Goal: Contribute content: Contribute content

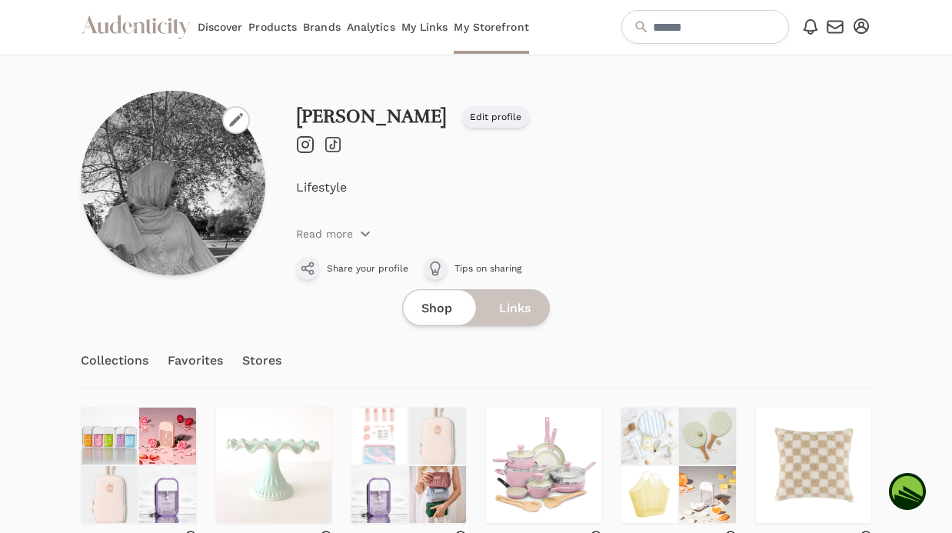
click at [354, 19] on link "Analytics" at bounding box center [371, 27] width 48 height 54
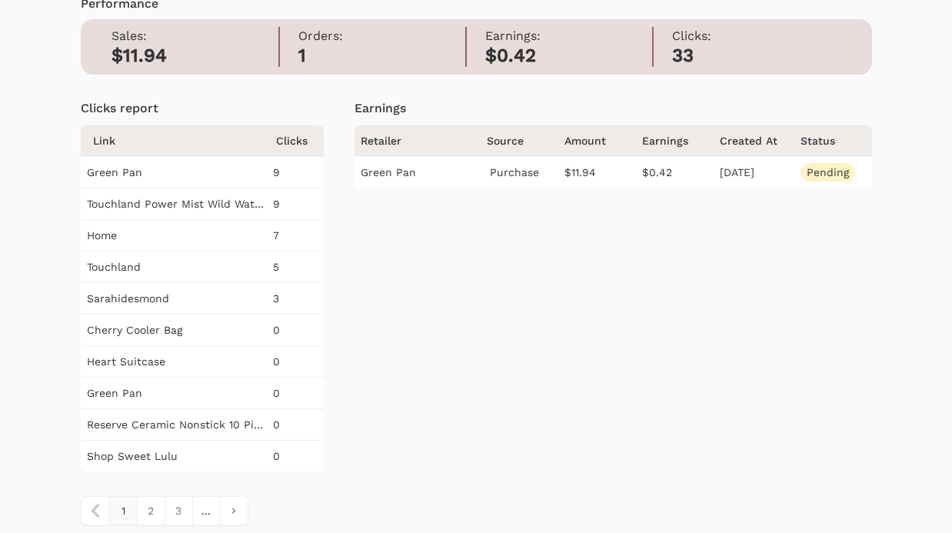
scroll to position [98, 0]
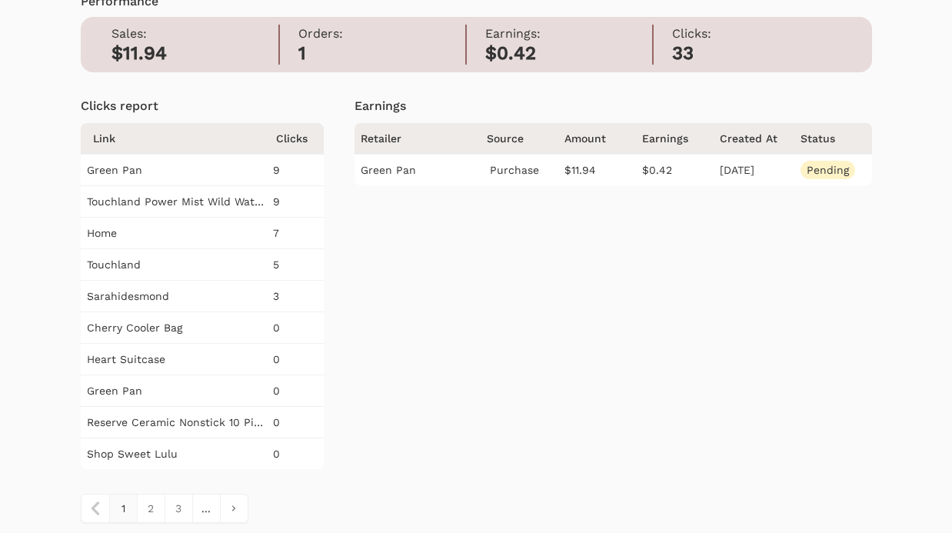
click at [820, 166] on span "Pending" at bounding box center [827, 170] width 55 height 18
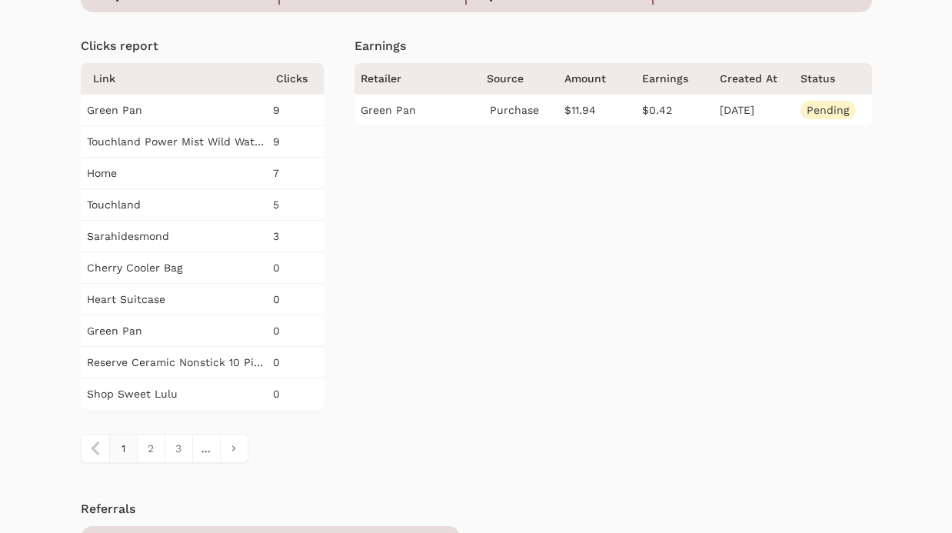
scroll to position [178, 0]
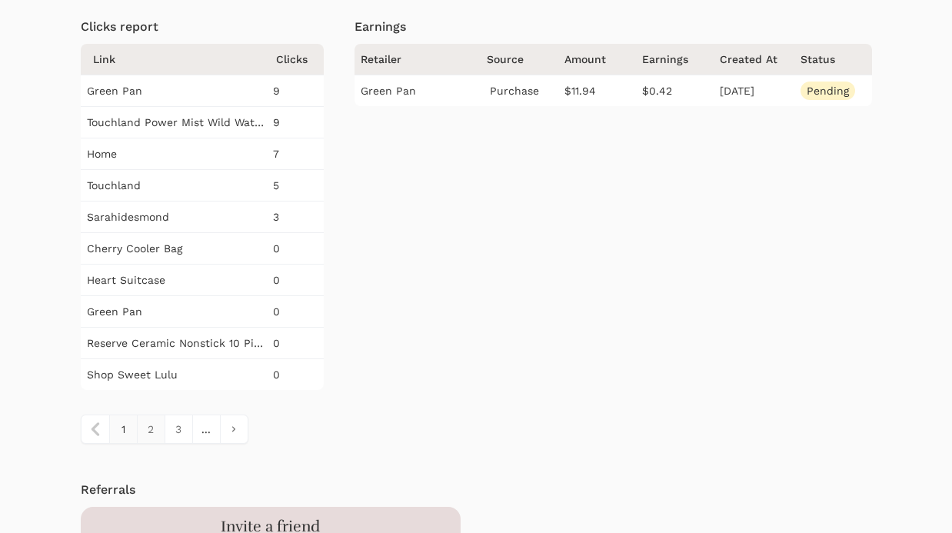
click at [157, 424] on link "2" at bounding box center [151, 429] width 28 height 28
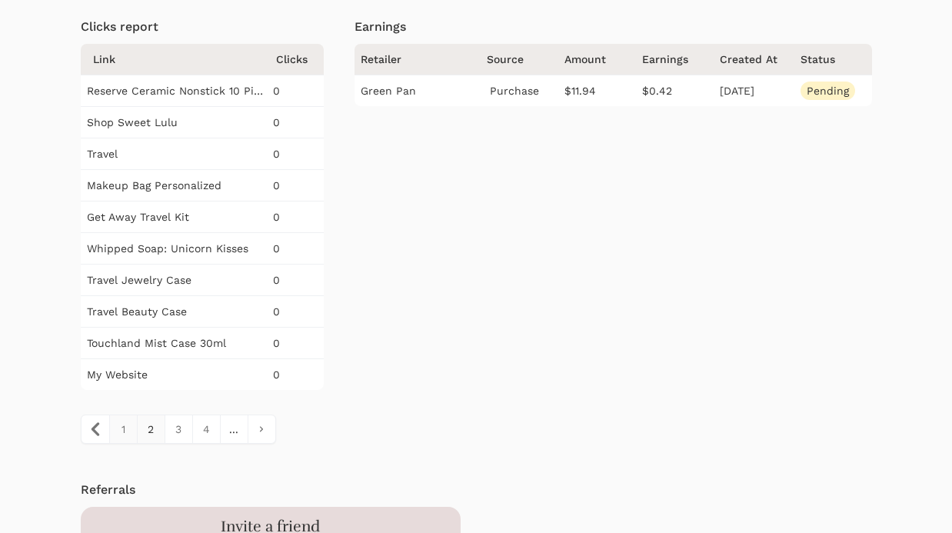
click at [124, 426] on link "1" at bounding box center [123, 429] width 28 height 28
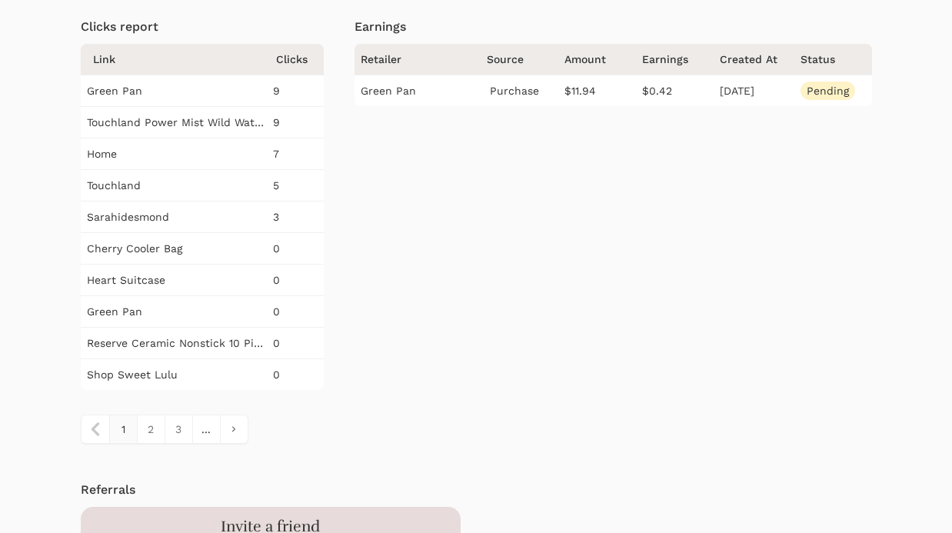
scroll to position [0, 0]
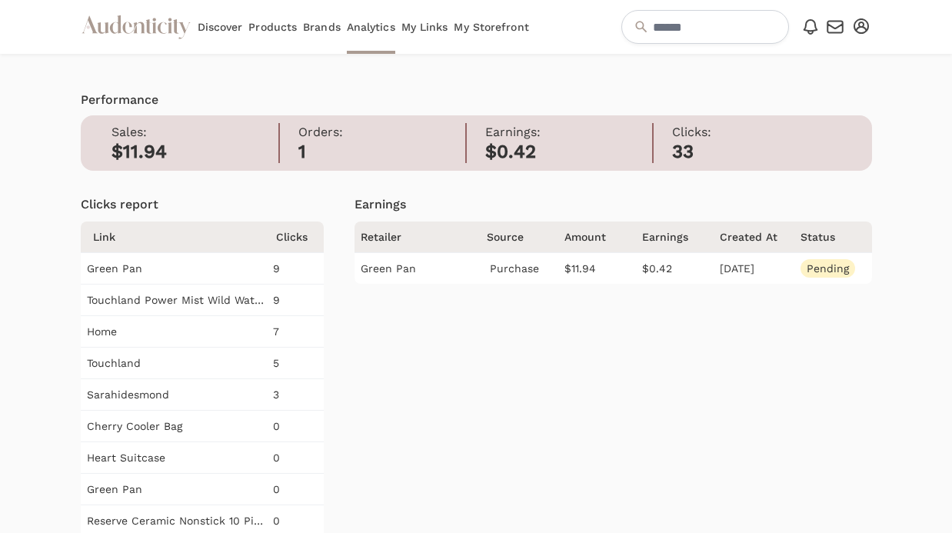
click at [863, 21] on icon "button" at bounding box center [861, 25] width 15 height 15
click at [794, 75] on link "My Profile" at bounding box center [810, 81] width 123 height 28
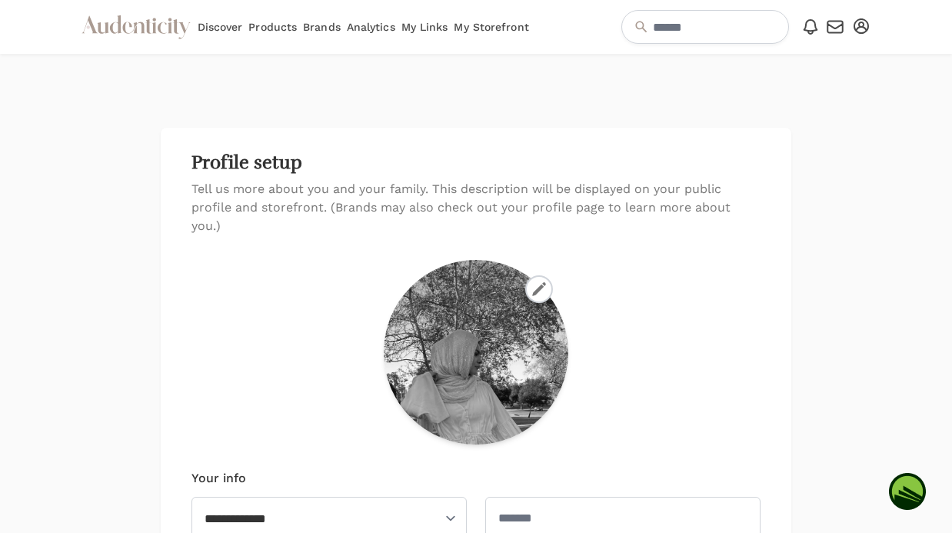
click at [499, 25] on link "My Storefront" at bounding box center [491, 27] width 75 height 54
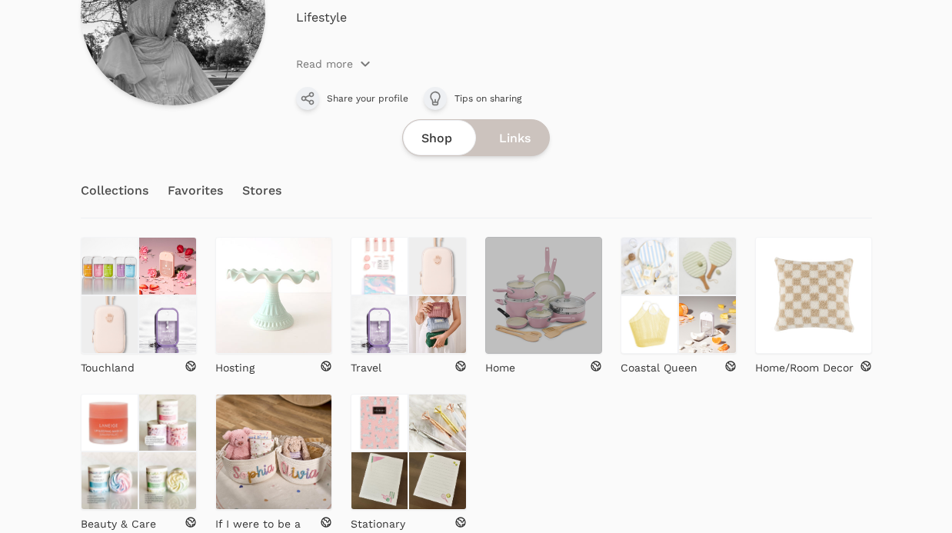
scroll to position [188, 0]
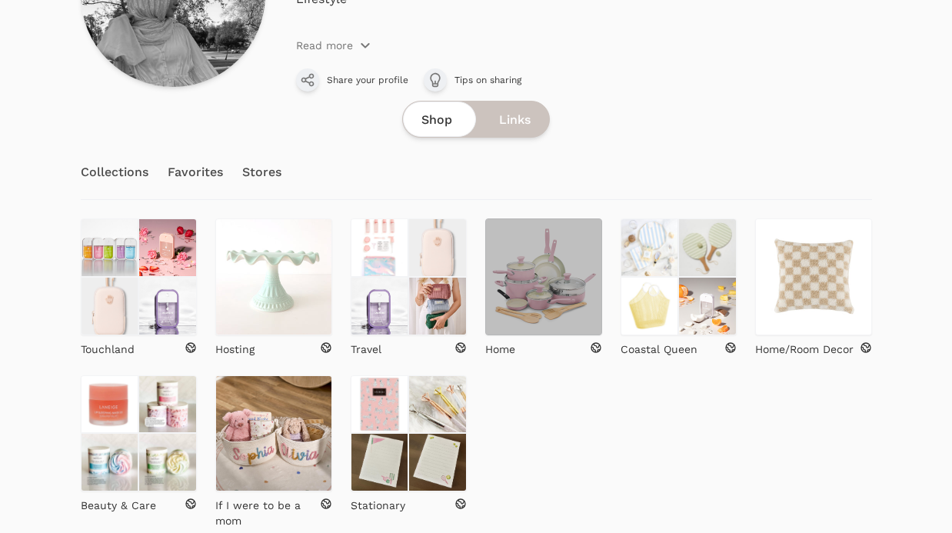
click at [571, 291] on img at bounding box center [543, 276] width 117 height 117
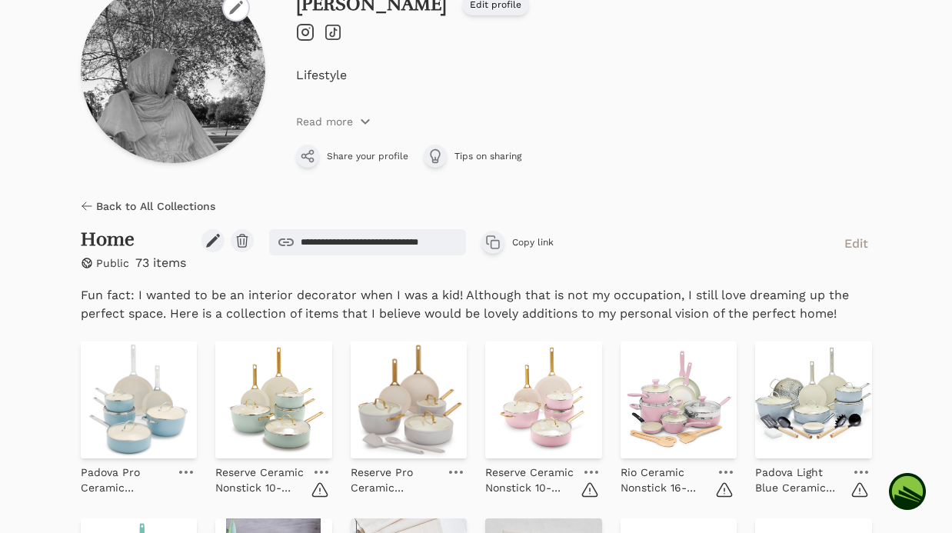
scroll to position [243, 0]
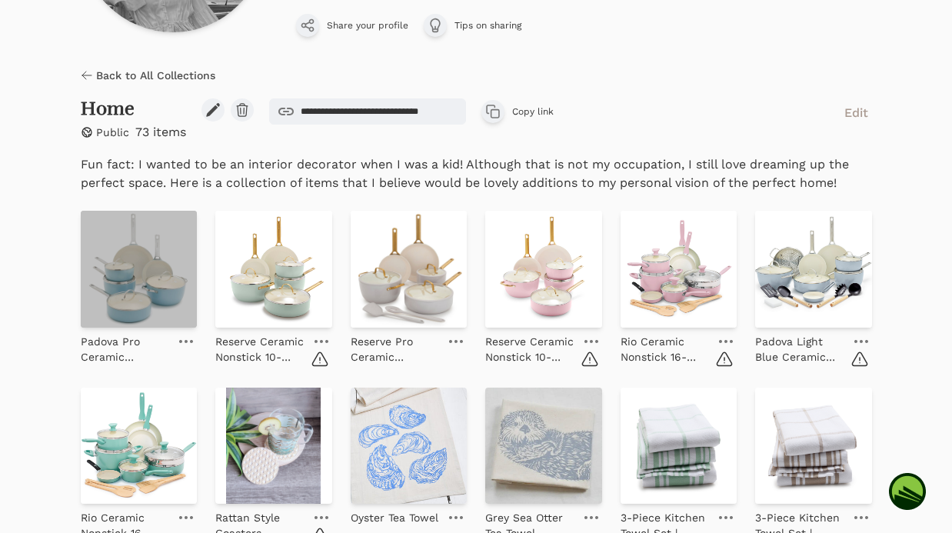
click at [163, 250] on img at bounding box center [139, 269] width 117 height 117
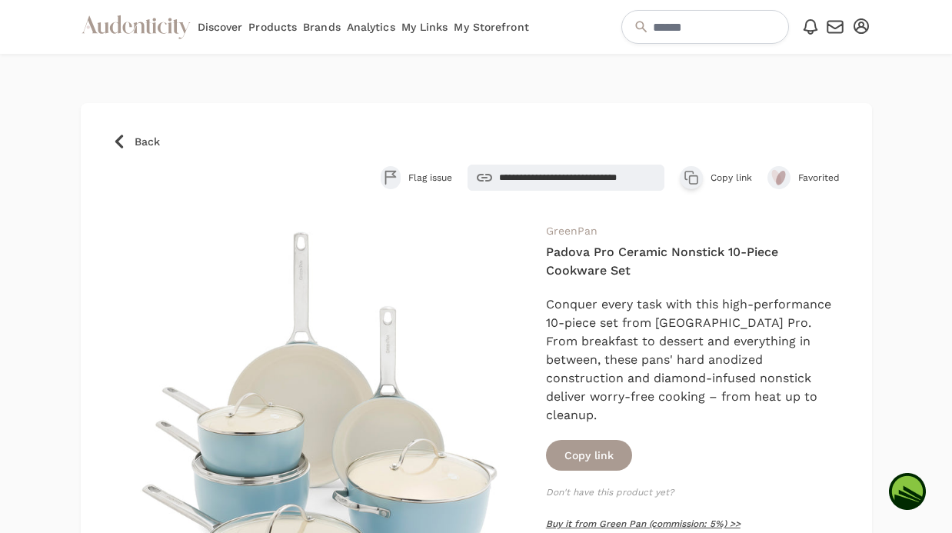
click at [644, 518] on link "Buy it from Green Pan (commission: 5%) >>" at bounding box center [643, 523] width 195 height 11
click at [118, 140] on icon at bounding box center [119, 142] width 8 height 14
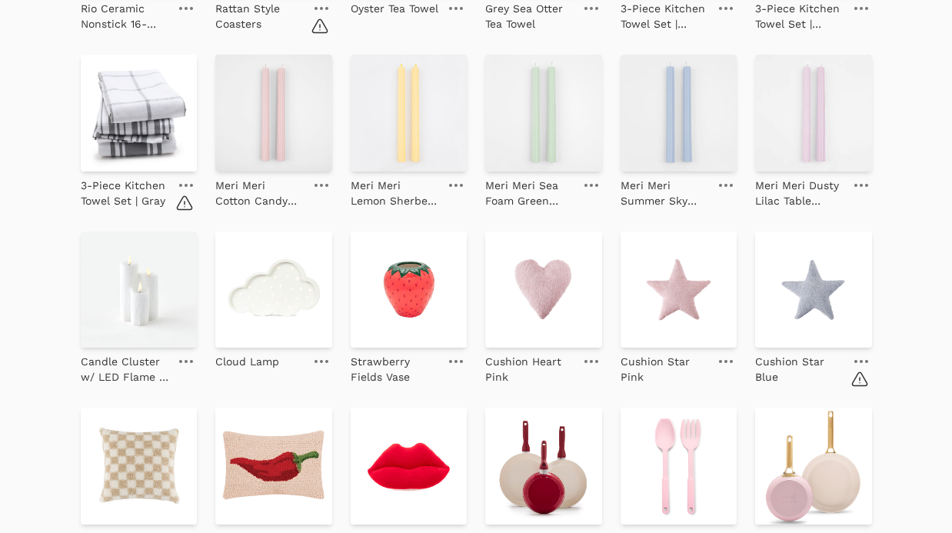
scroll to position [1038, 0]
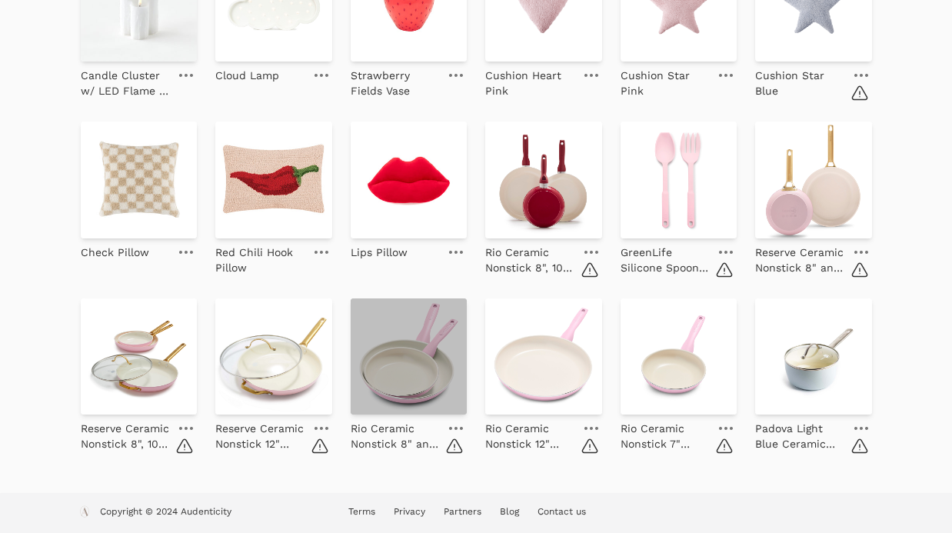
click at [411, 328] on img at bounding box center [409, 356] width 117 height 117
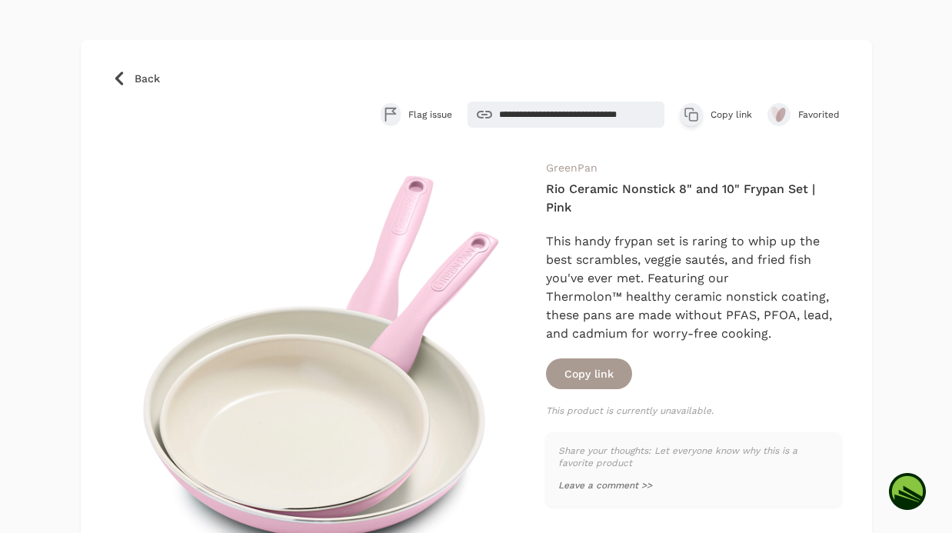
scroll to position [85, 0]
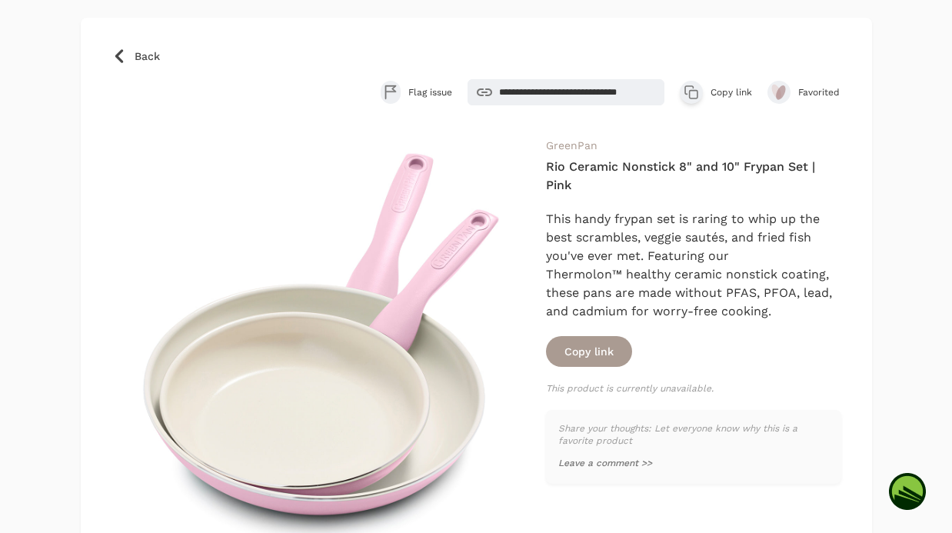
click at [125, 53] on icon at bounding box center [119, 55] width 15 height 15
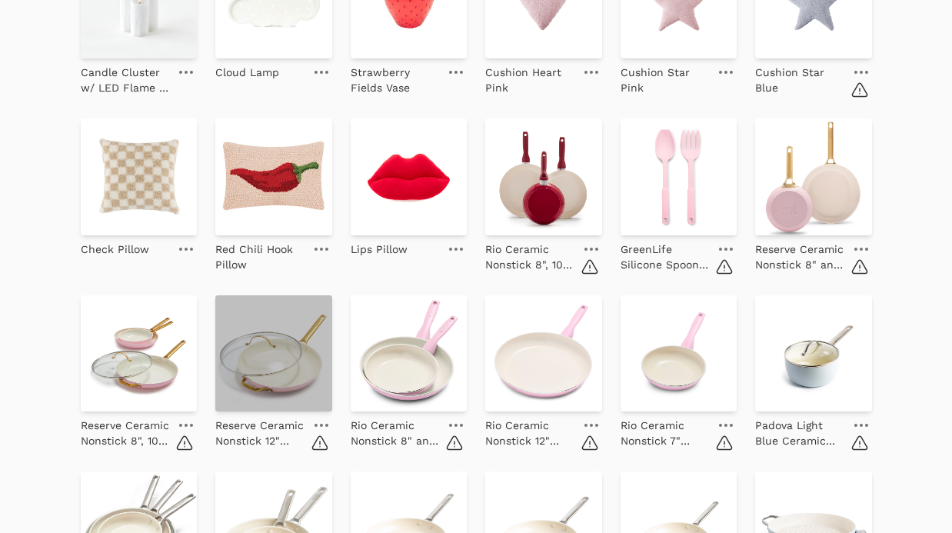
scroll to position [1041, 0]
click at [302, 325] on img at bounding box center [273, 353] width 117 height 117
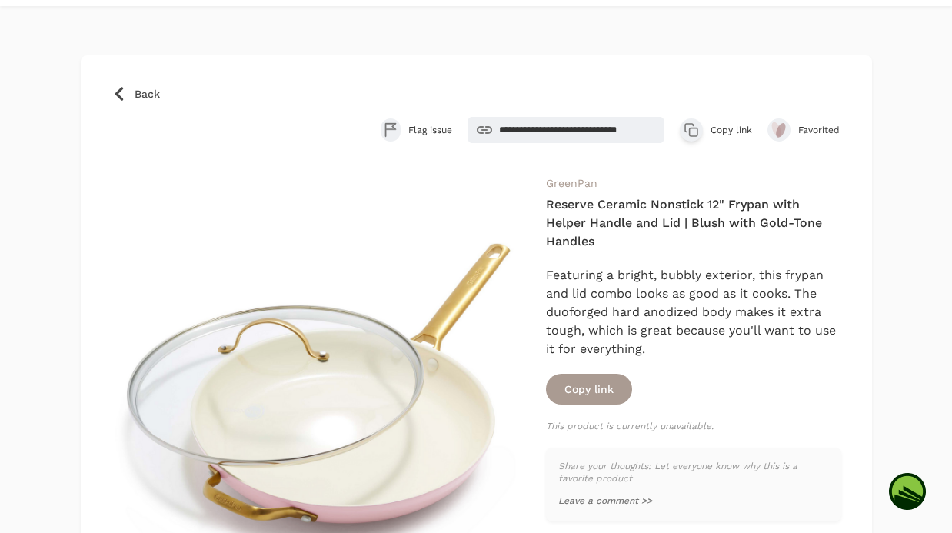
scroll to position [114, 0]
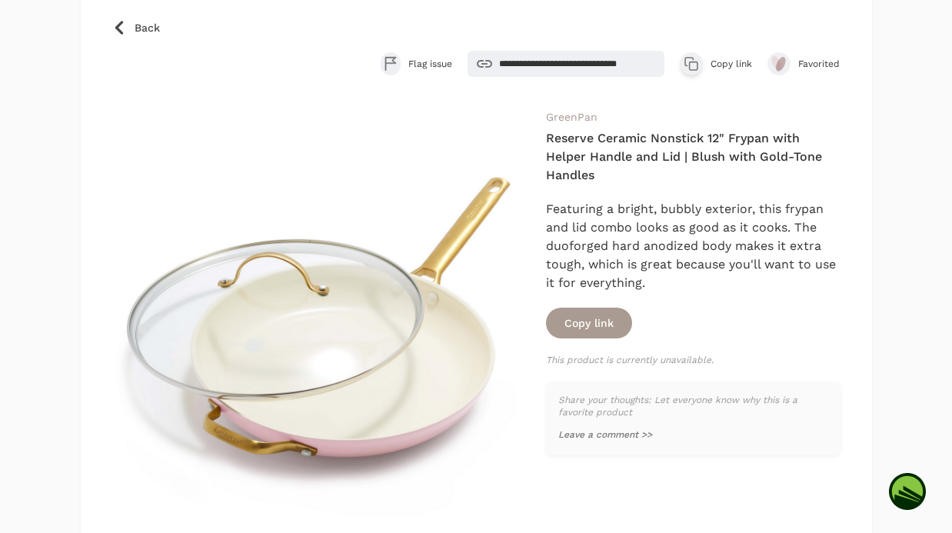
click at [139, 30] on span "Back" at bounding box center [147, 27] width 25 height 15
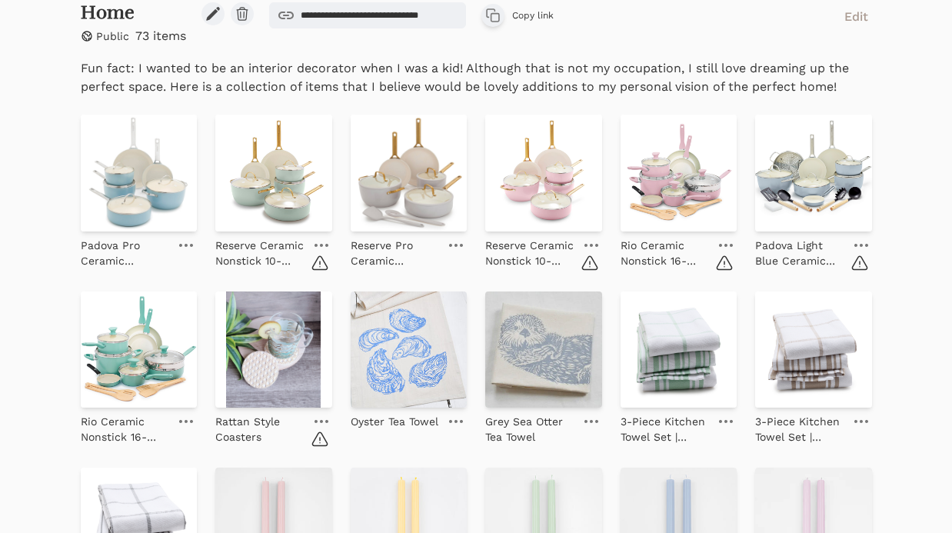
scroll to position [342, 0]
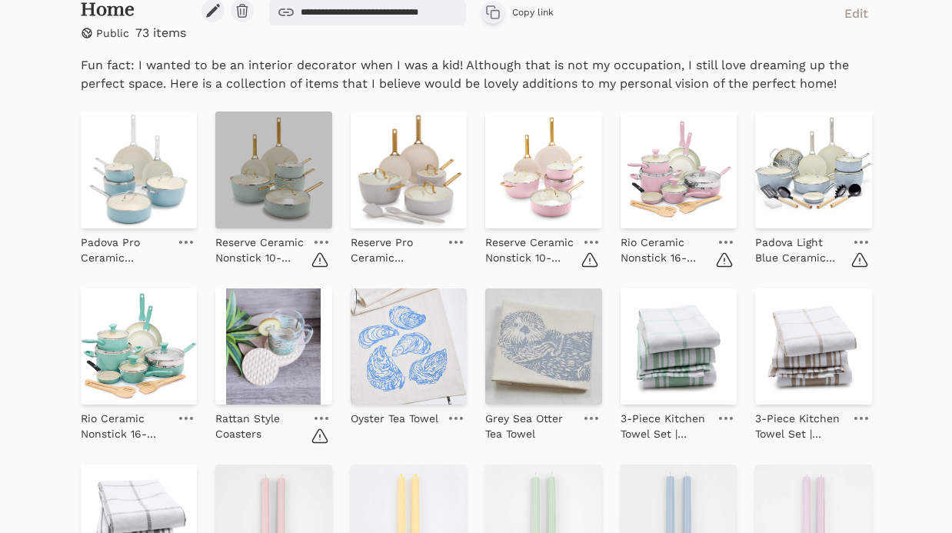
click at [293, 167] on img at bounding box center [273, 170] width 117 height 117
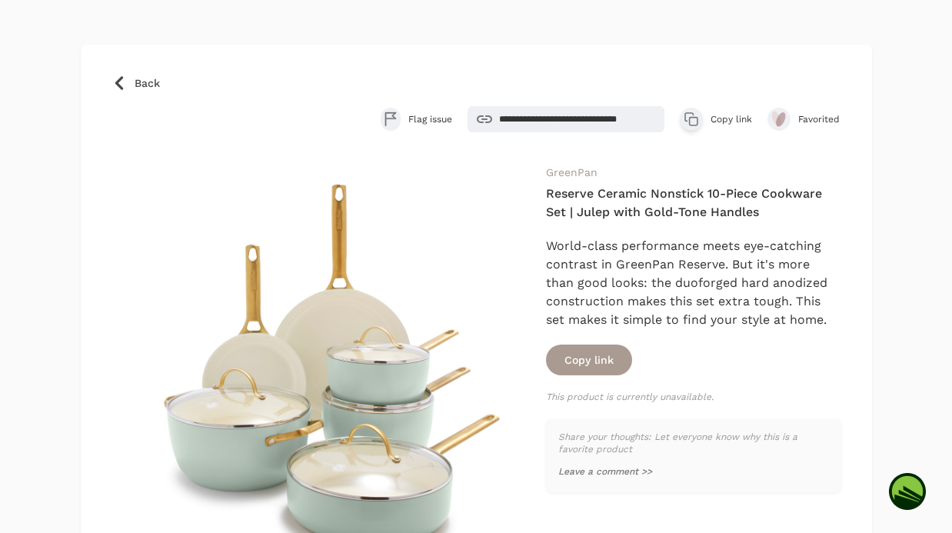
scroll to position [85, 0]
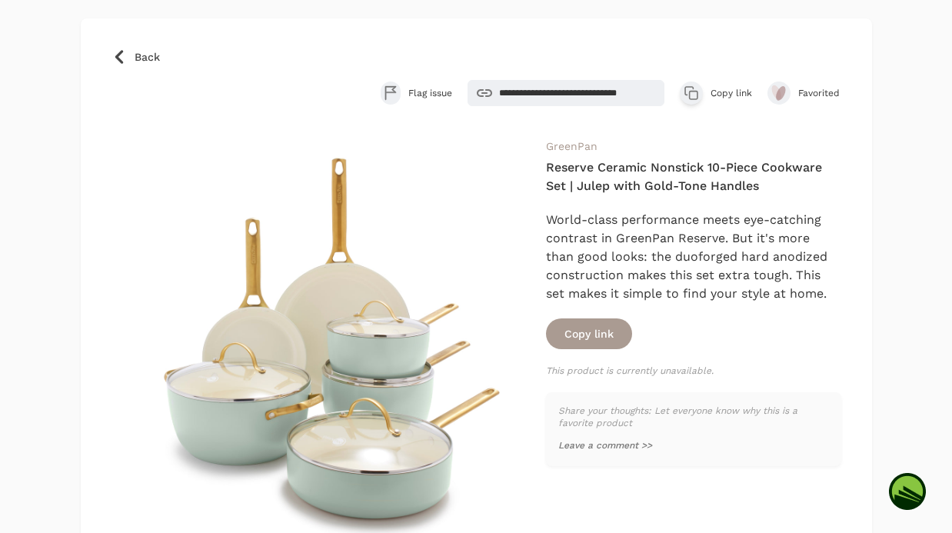
click at [145, 56] on span "Back" at bounding box center [147, 56] width 25 height 15
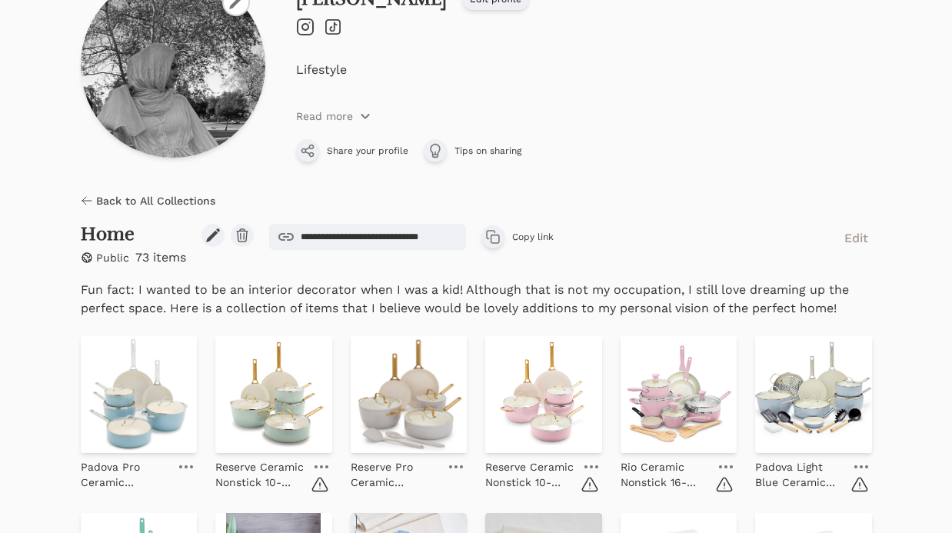
scroll to position [160, 0]
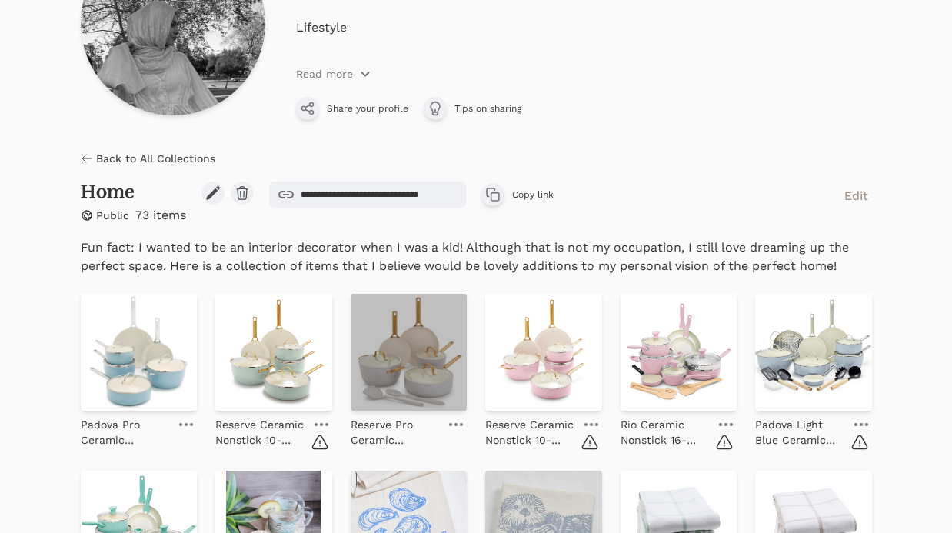
click at [411, 362] on img at bounding box center [409, 352] width 117 height 117
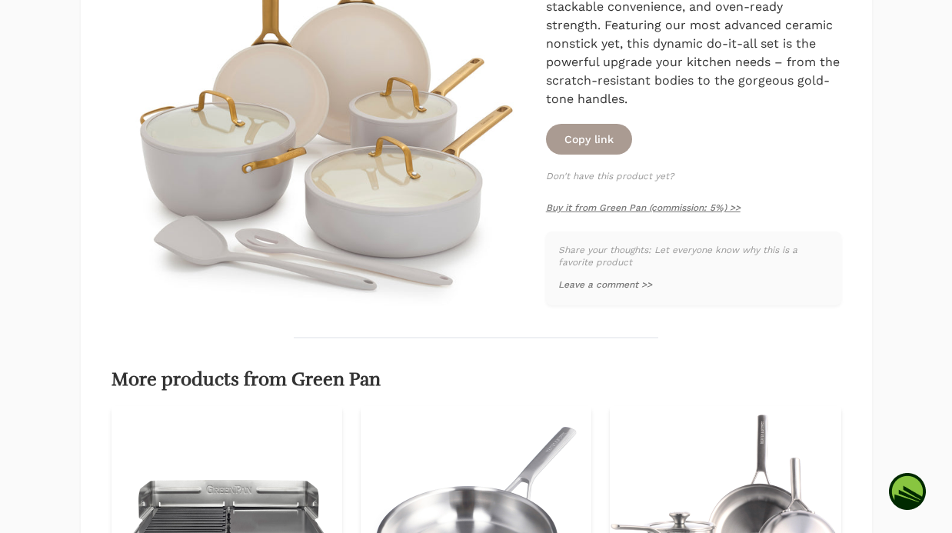
scroll to position [336, 0]
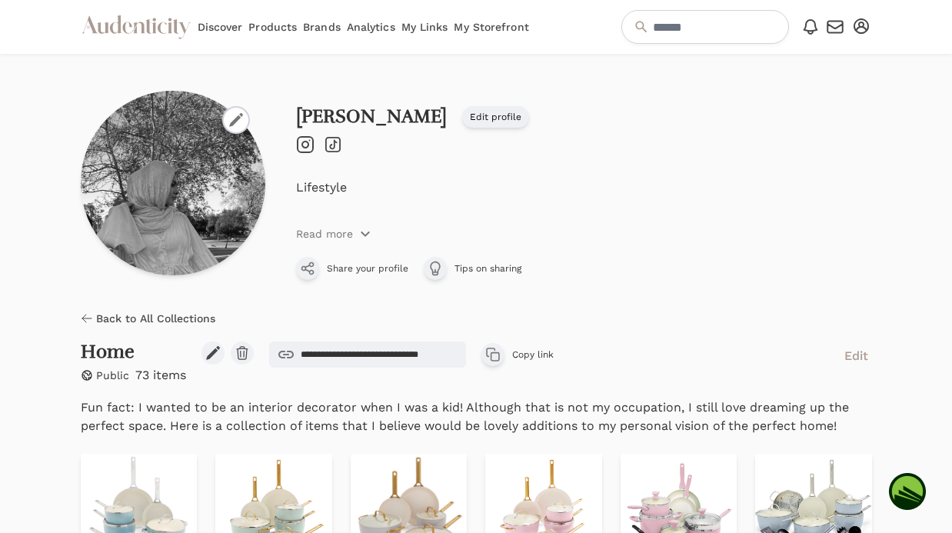
click at [860, 24] on icon "button" at bounding box center [861, 25] width 15 height 15
click at [548, 201] on div "Lifestyle" at bounding box center [584, 199] width 576 height 42
click at [508, 25] on link "My Storefront" at bounding box center [491, 27] width 75 height 54
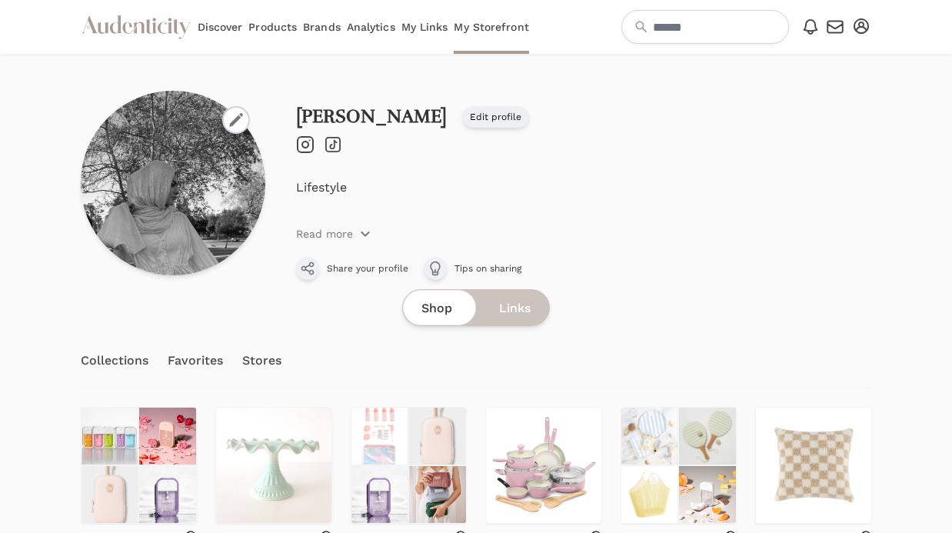
click at [428, 19] on link "My Links" at bounding box center [424, 27] width 47 height 54
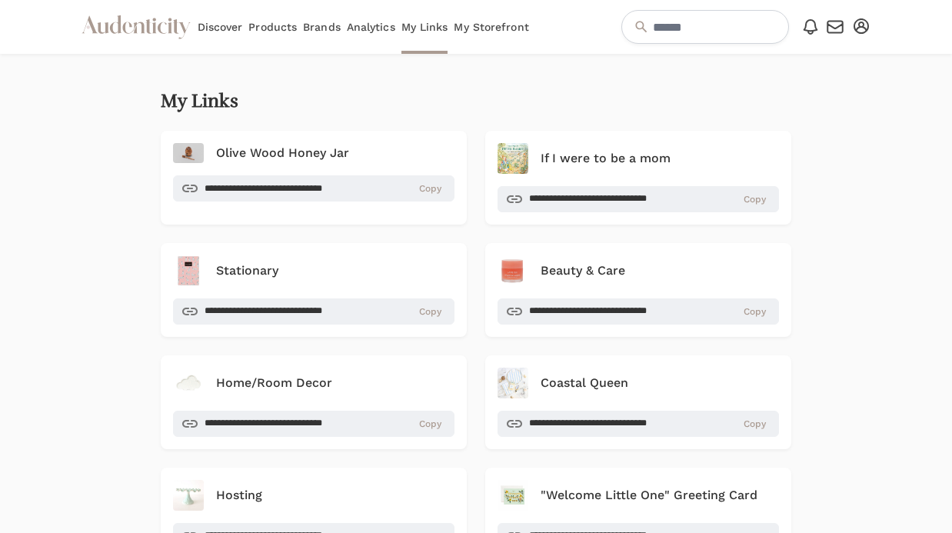
click at [319, 28] on link "Brands" at bounding box center [322, 27] width 38 height 54
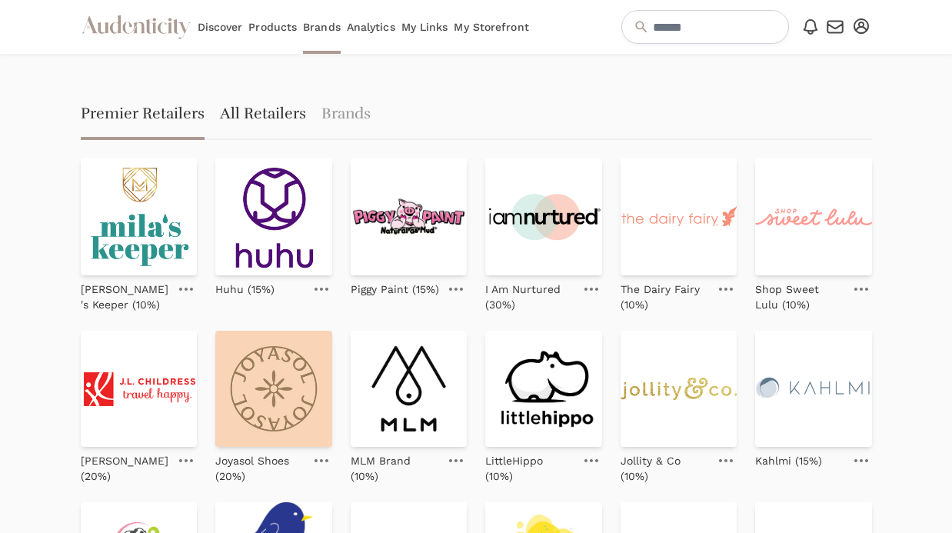
click at [250, 97] on link "All Retailers" at bounding box center [263, 115] width 86 height 49
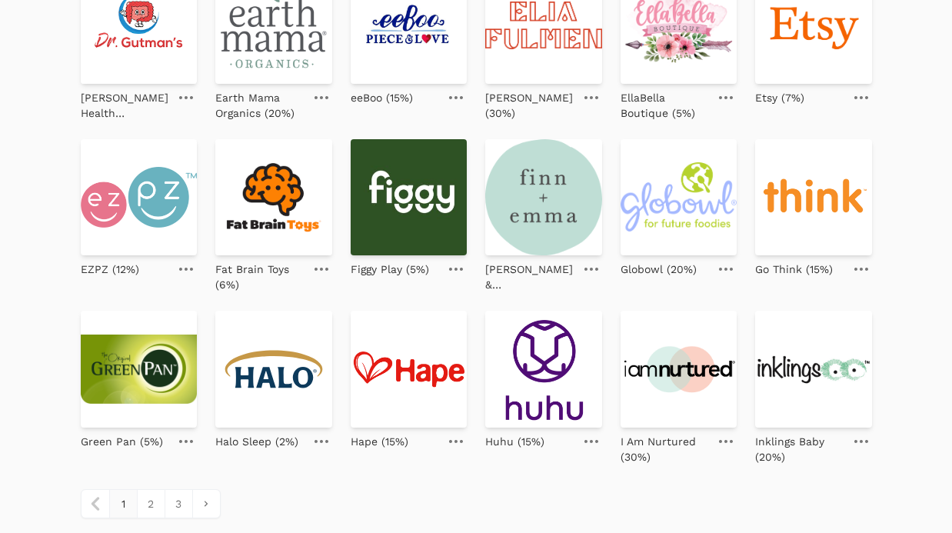
scroll to position [597, 0]
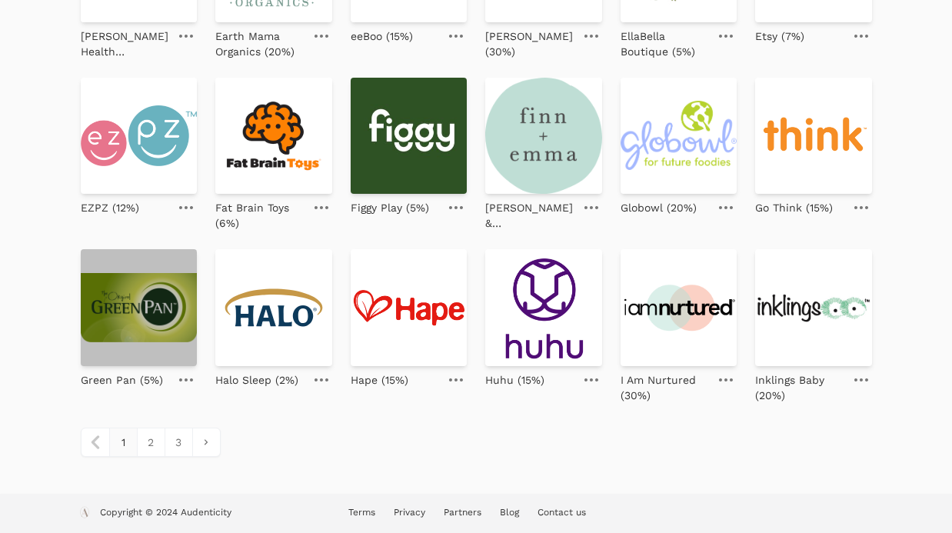
click at [123, 315] on img at bounding box center [139, 307] width 117 height 117
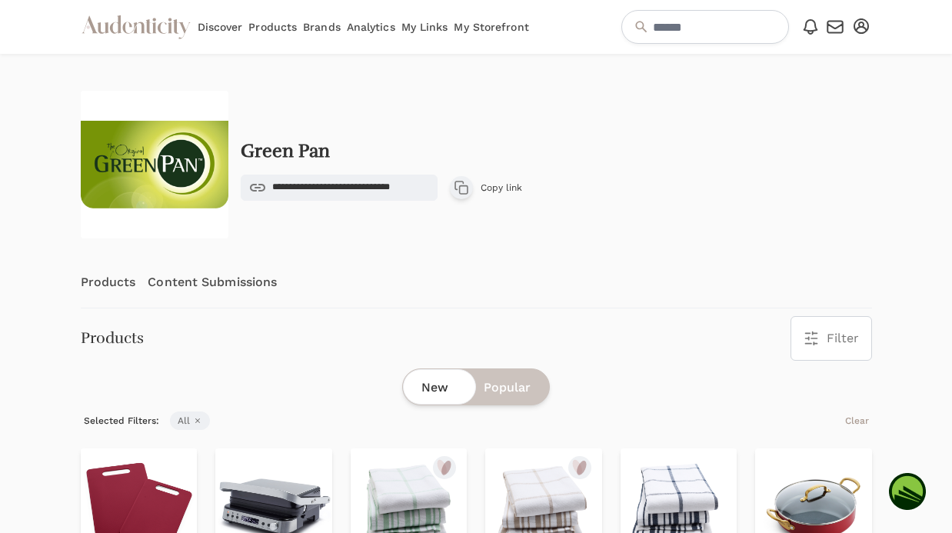
click at [366, 32] on link "Analytics" at bounding box center [371, 27] width 48 height 54
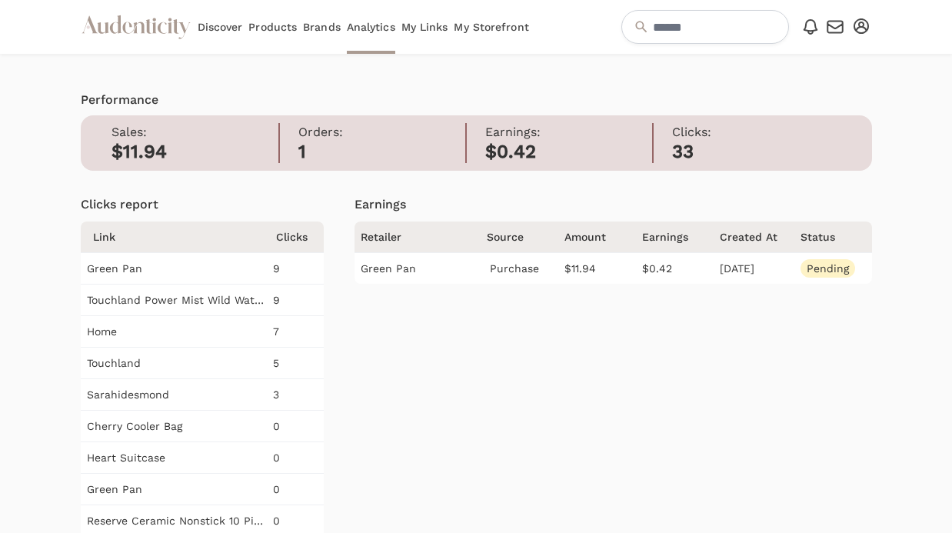
click at [861, 32] on icon "button" at bounding box center [861, 25] width 15 height 15
click at [807, 109] on link "FAQs" at bounding box center [810, 109] width 123 height 28
click at [477, 24] on link "My Storefront" at bounding box center [491, 27] width 75 height 54
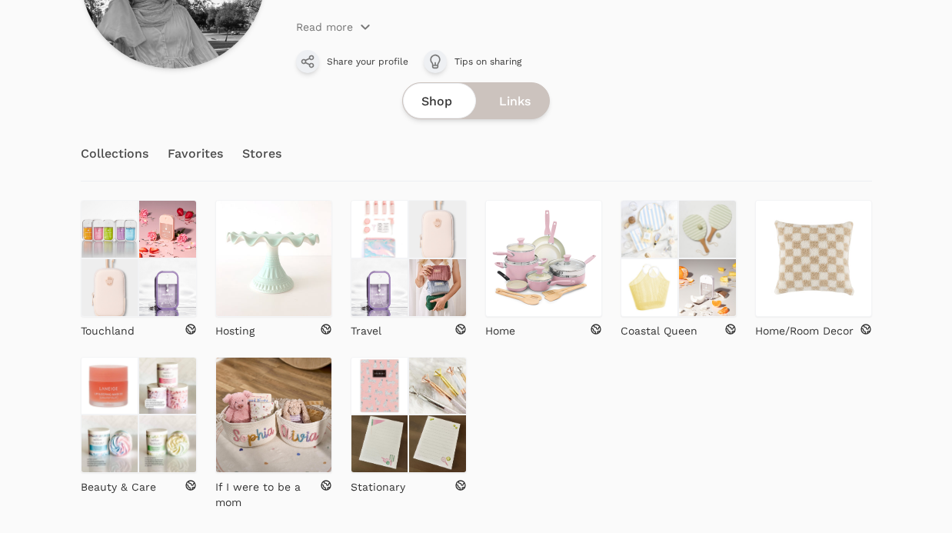
scroll to position [209, 0]
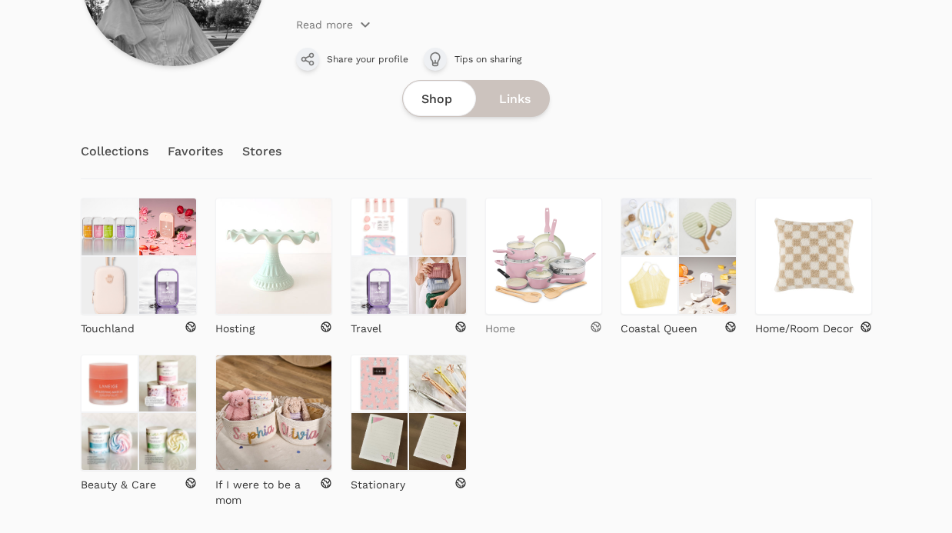
click at [514, 325] on p "Home" at bounding box center [500, 328] width 30 height 15
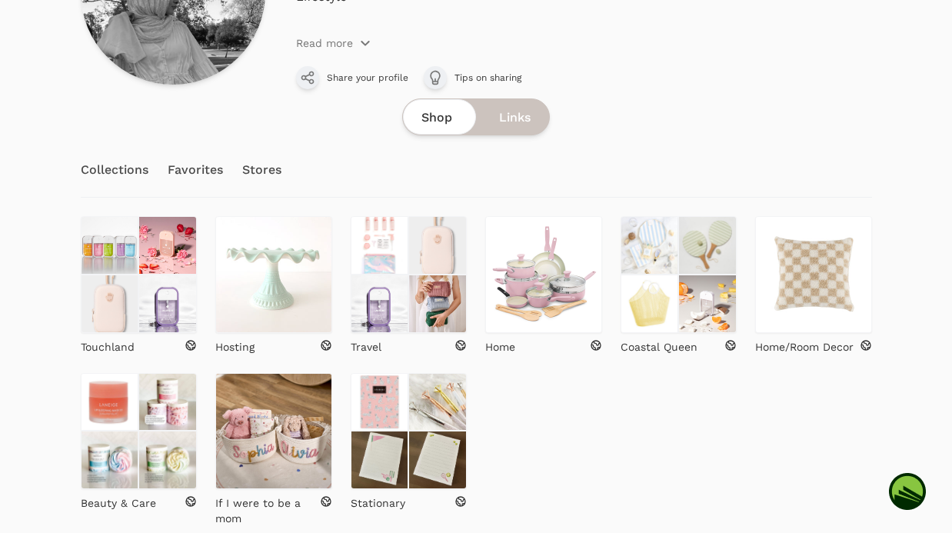
scroll to position [208, 0]
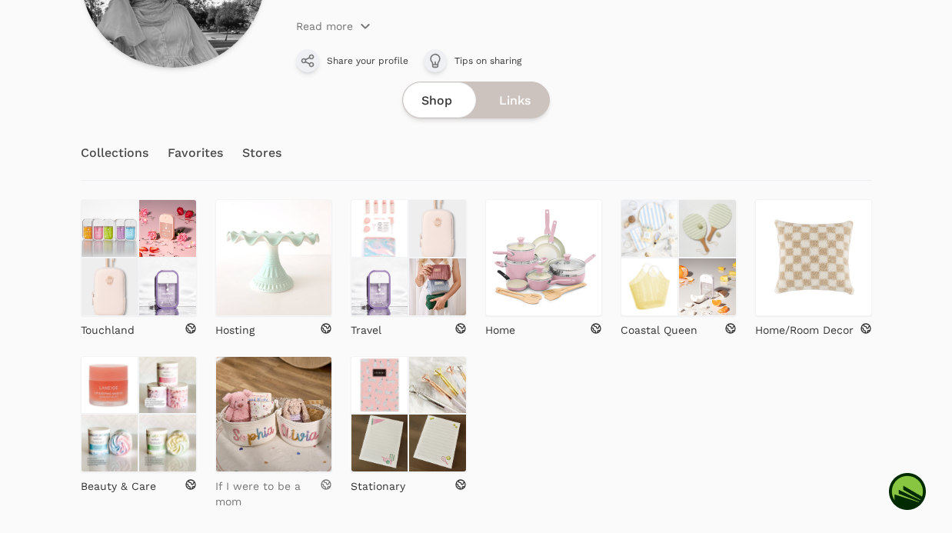
click at [249, 477] on link "If I were to be a mom" at bounding box center [273, 490] width 117 height 37
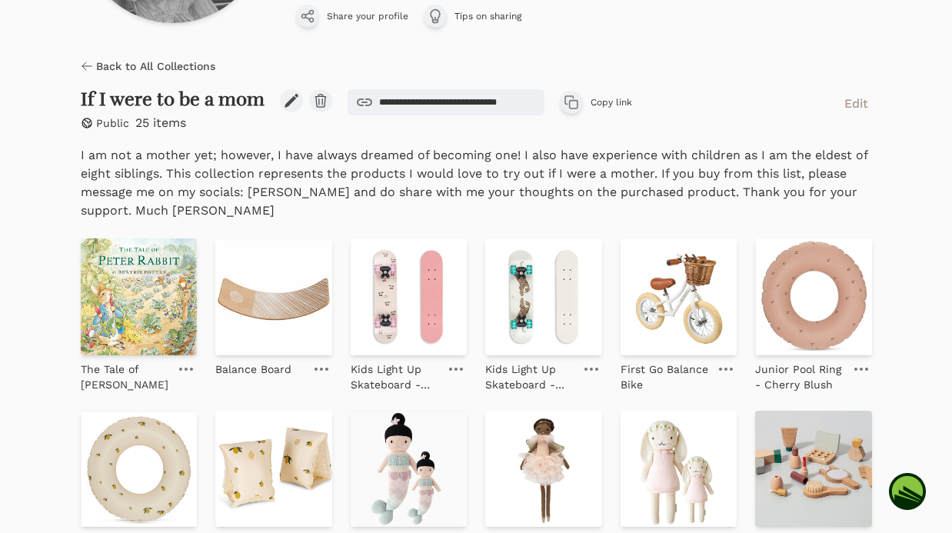
scroll to position [258, 0]
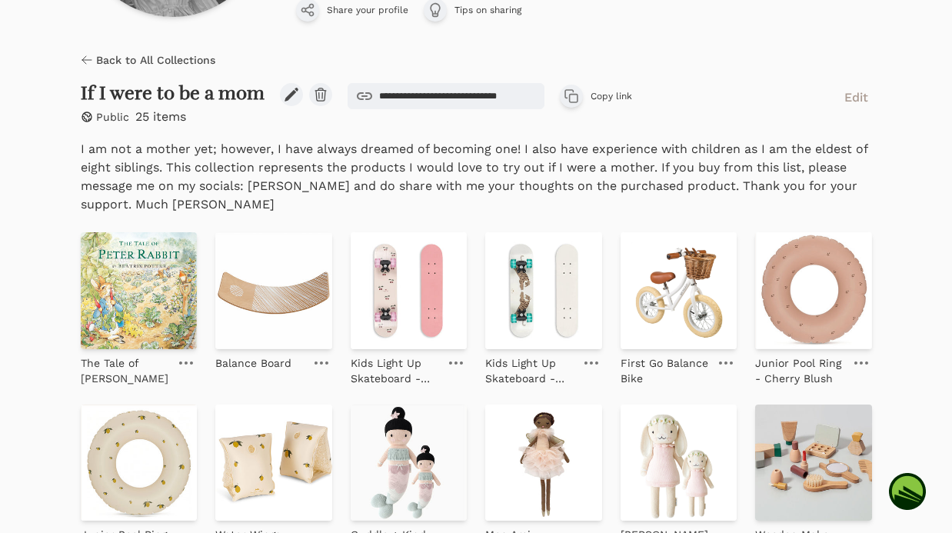
click at [86, 65] on icon at bounding box center [87, 60] width 12 height 12
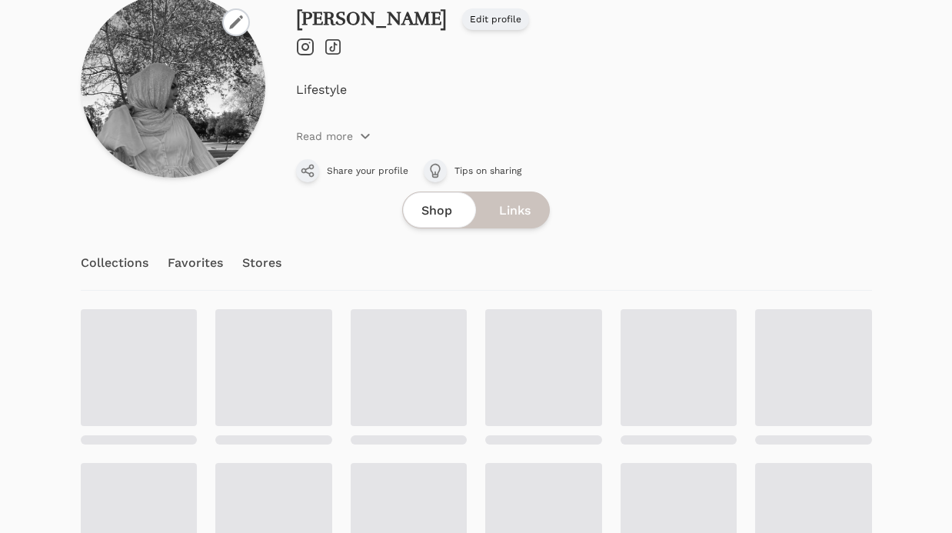
scroll to position [130, 0]
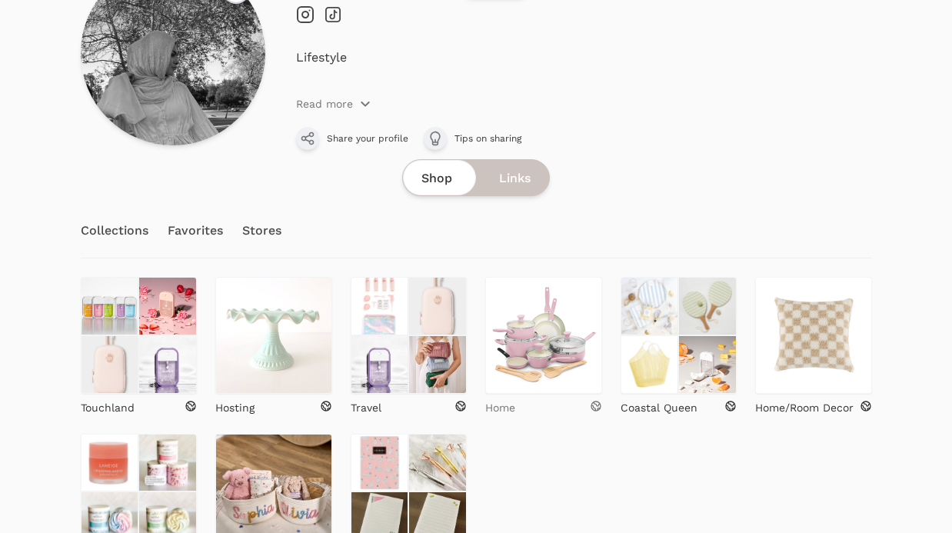
click at [512, 406] on p "Home" at bounding box center [500, 407] width 30 height 15
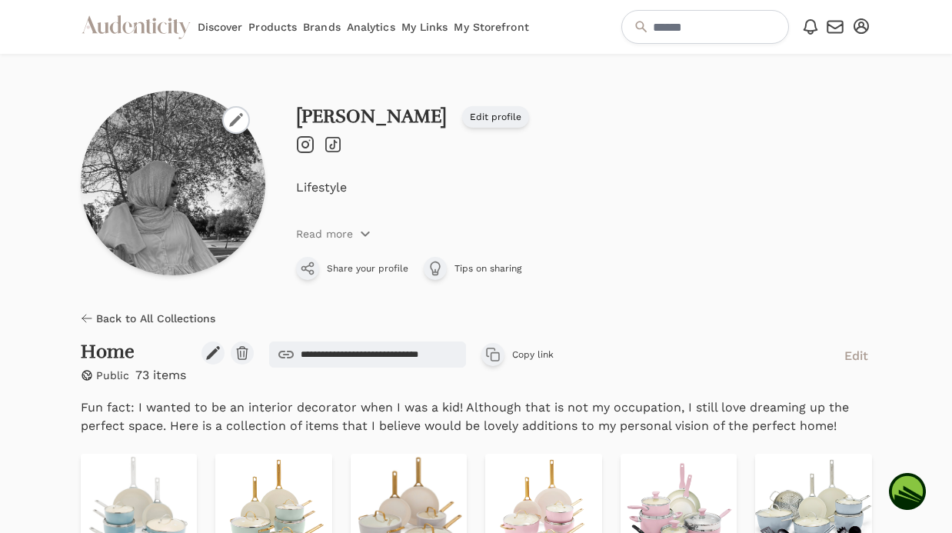
click at [83, 322] on icon at bounding box center [87, 318] width 12 height 12
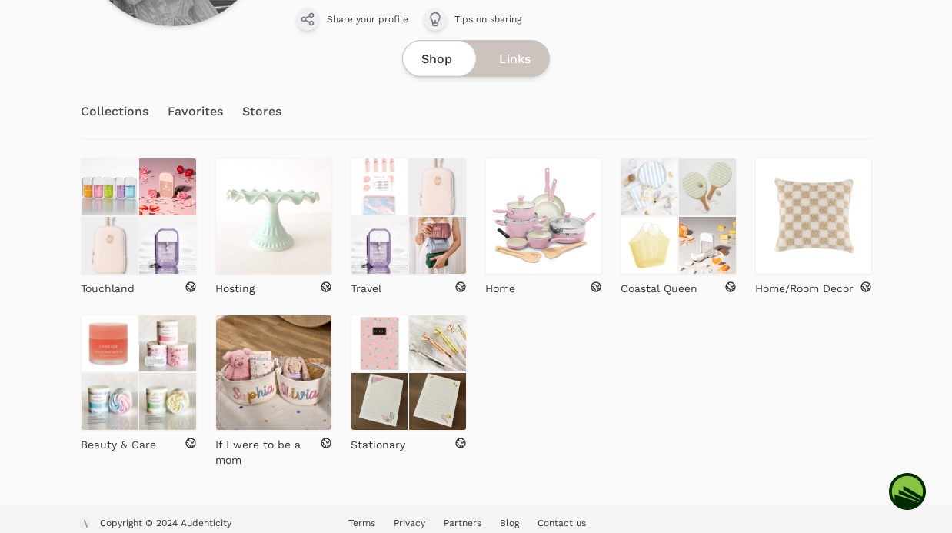
scroll to position [261, 0]
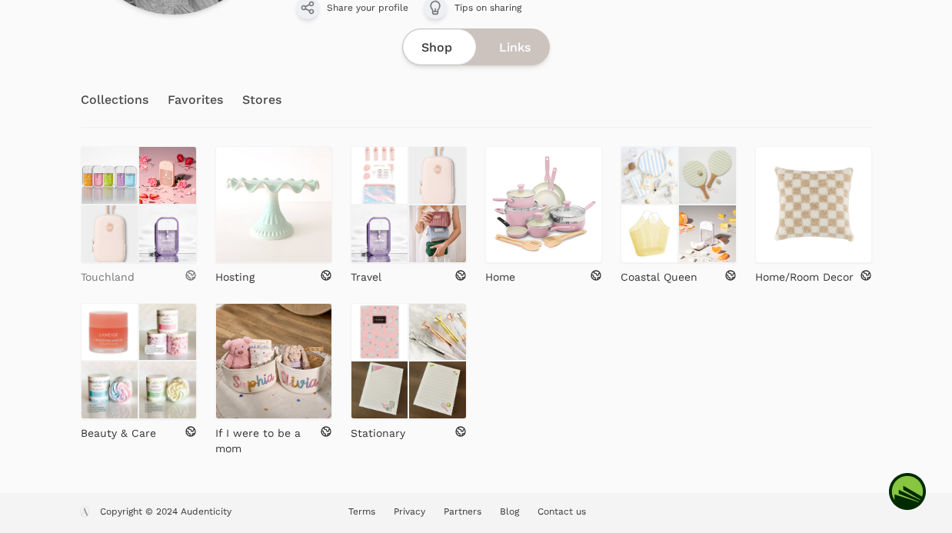
click at [102, 272] on p "Touchland" at bounding box center [108, 276] width 54 height 15
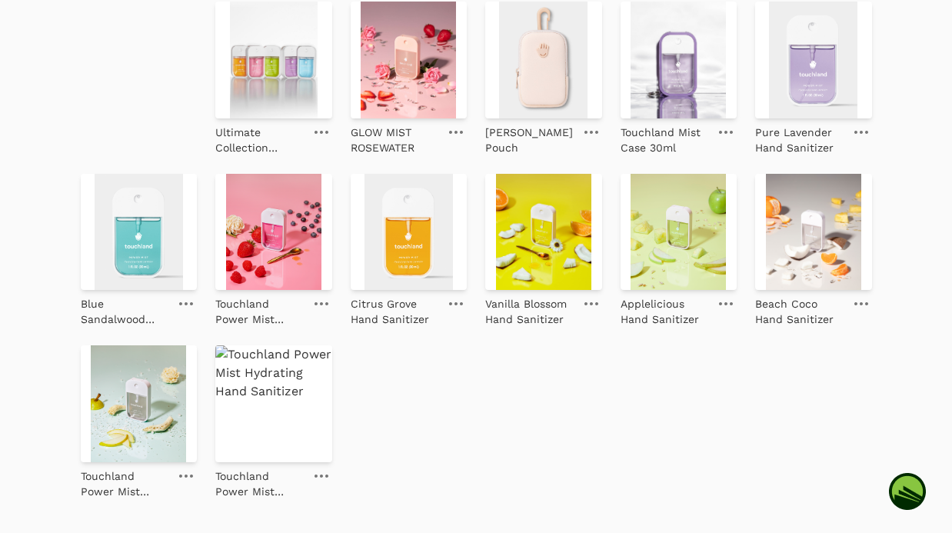
scroll to position [432, 0]
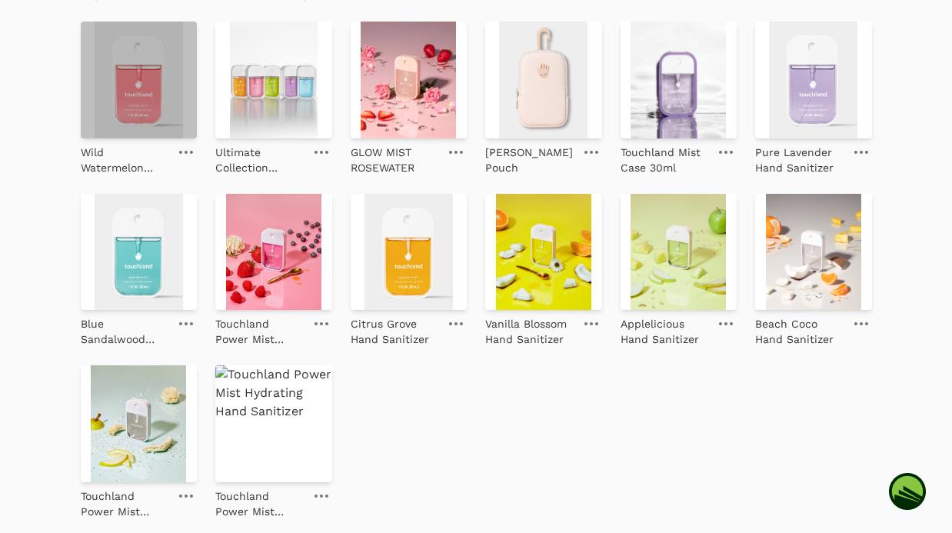
click at [147, 80] on img at bounding box center [139, 80] width 117 height 117
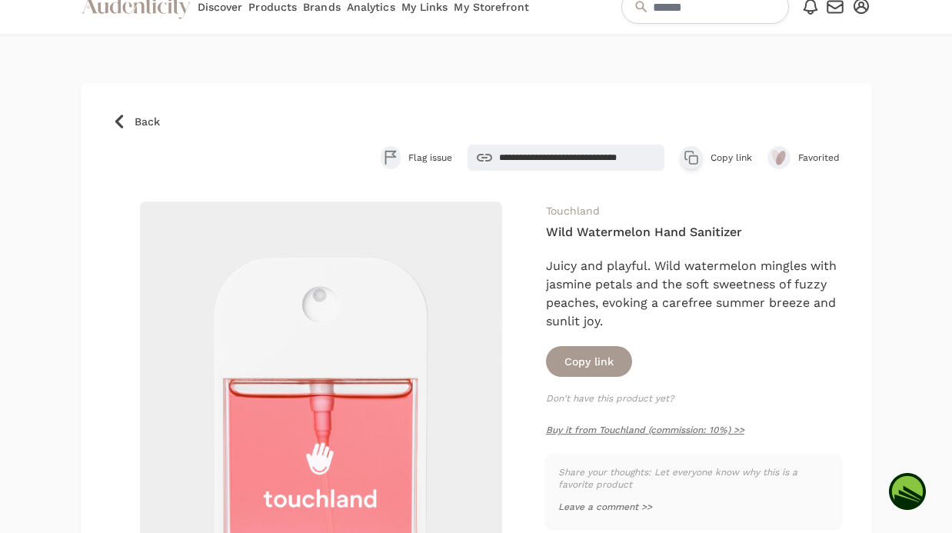
scroll to position [52, 0]
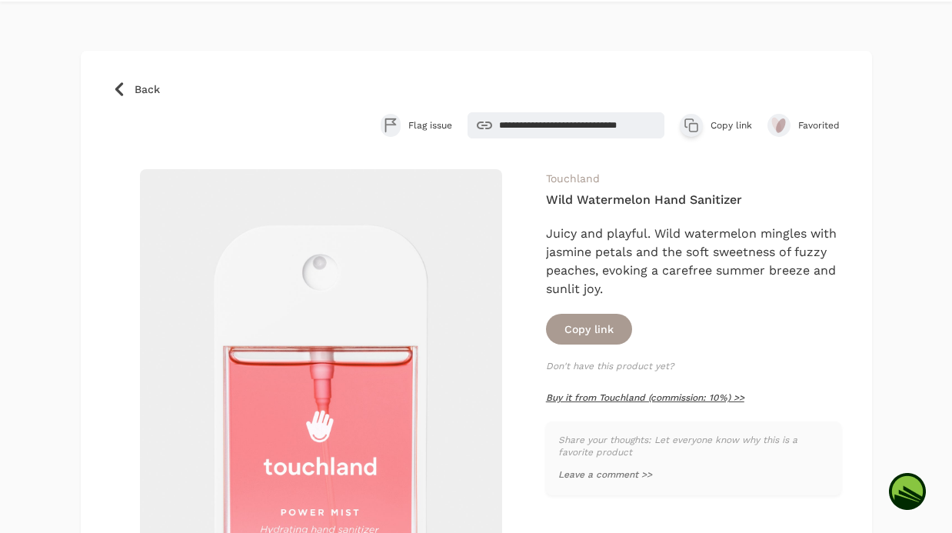
click at [672, 397] on link "Buy it from Touchland (commission: 10%) >>" at bounding box center [645, 397] width 198 height 11
click at [122, 94] on icon at bounding box center [119, 89] width 15 height 15
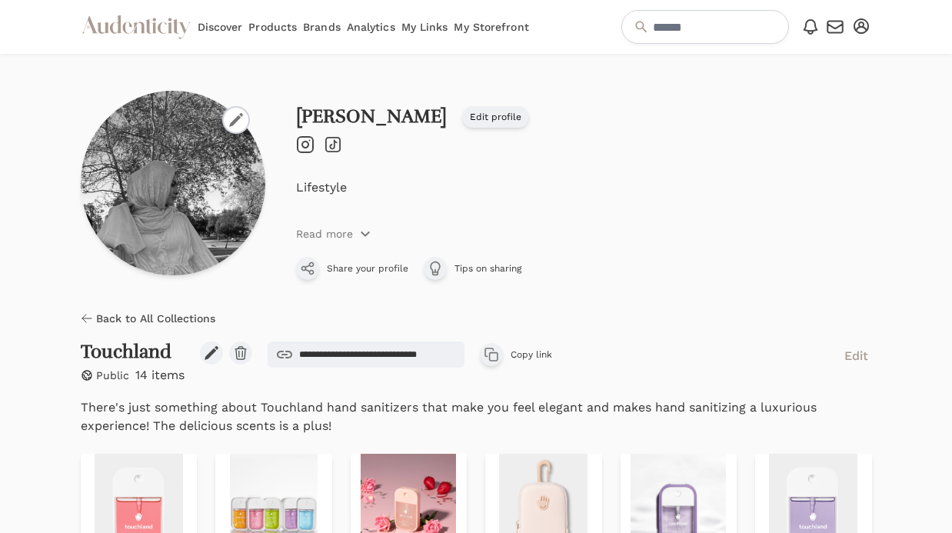
click at [98, 313] on span "Back to All Collections" at bounding box center [155, 318] width 119 height 15
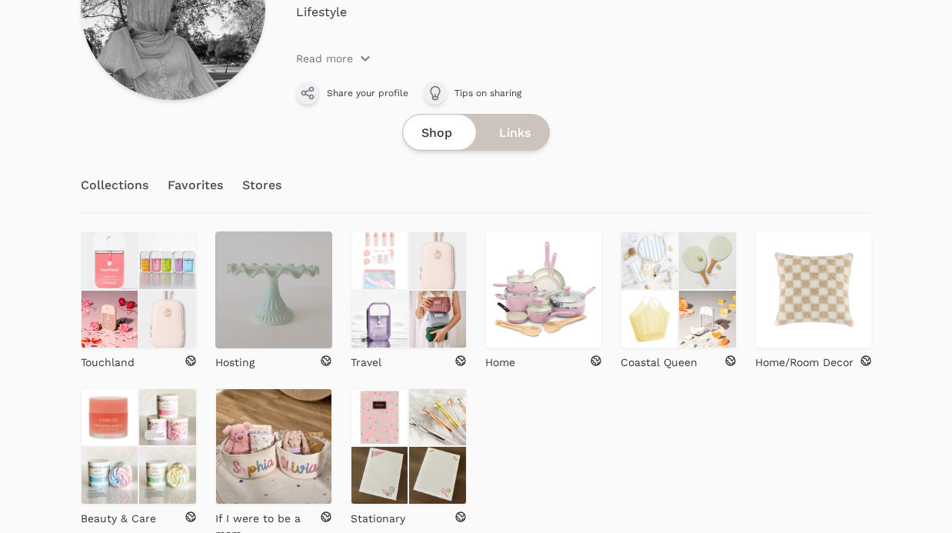
scroll to position [173, 0]
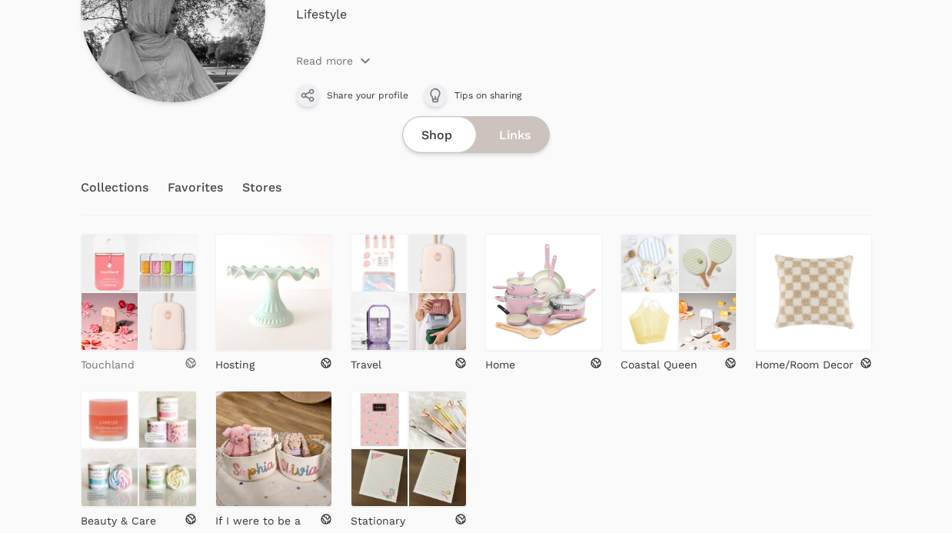
click at [119, 361] on p "Touchland" at bounding box center [108, 364] width 54 height 15
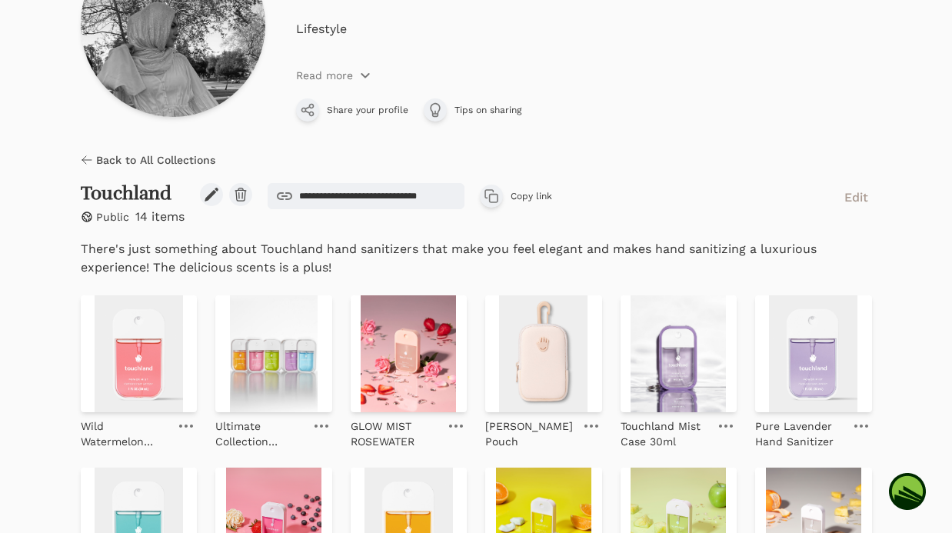
scroll to position [211, 0]
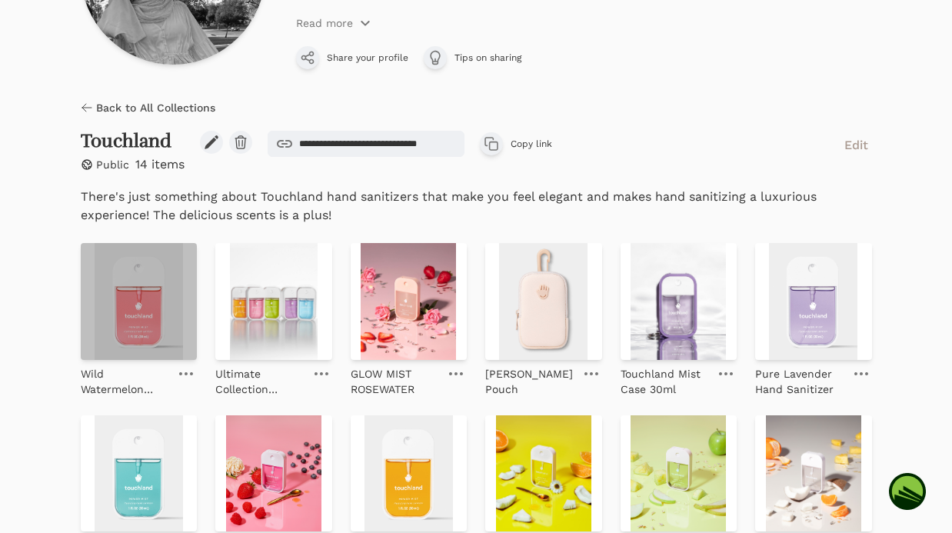
click at [126, 296] on img at bounding box center [139, 301] width 117 height 117
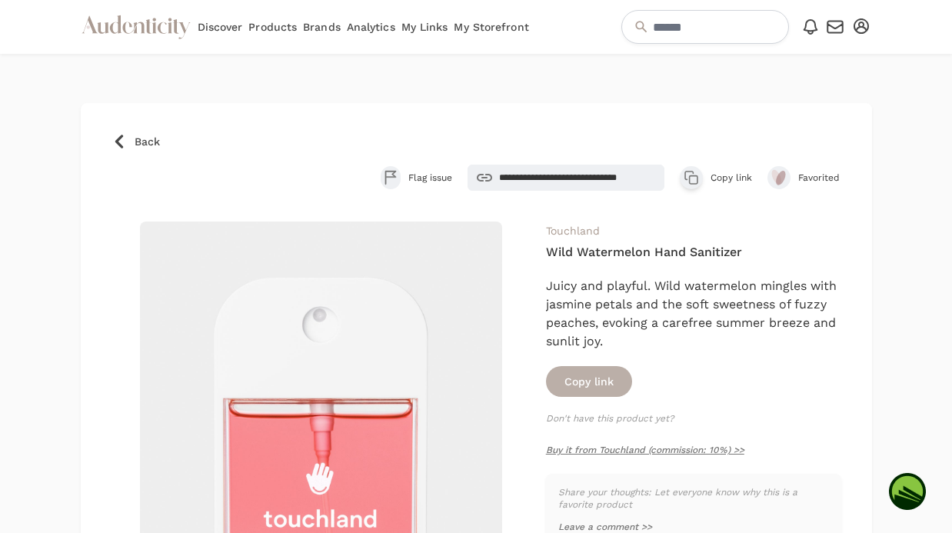
click at [601, 378] on button "Copy link" at bounding box center [589, 381] width 86 height 31
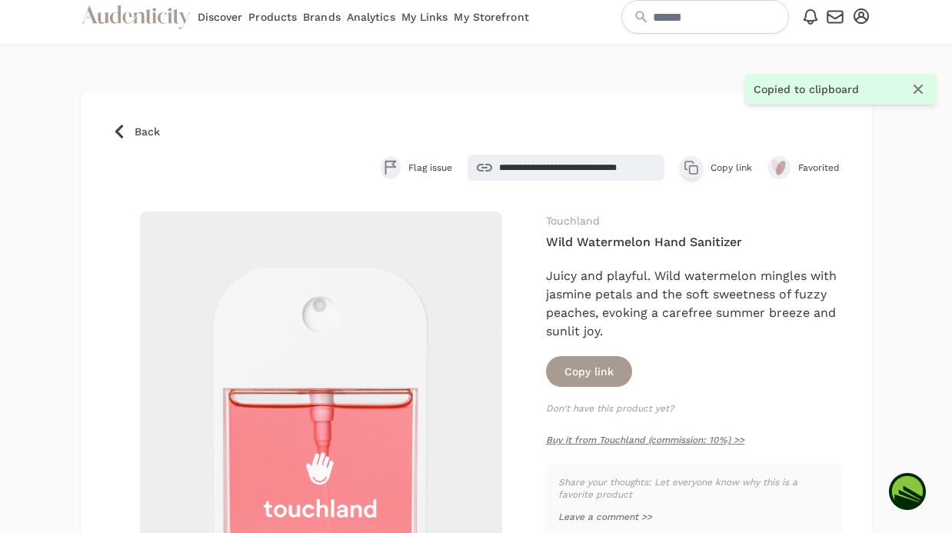
scroll to position [13, 0]
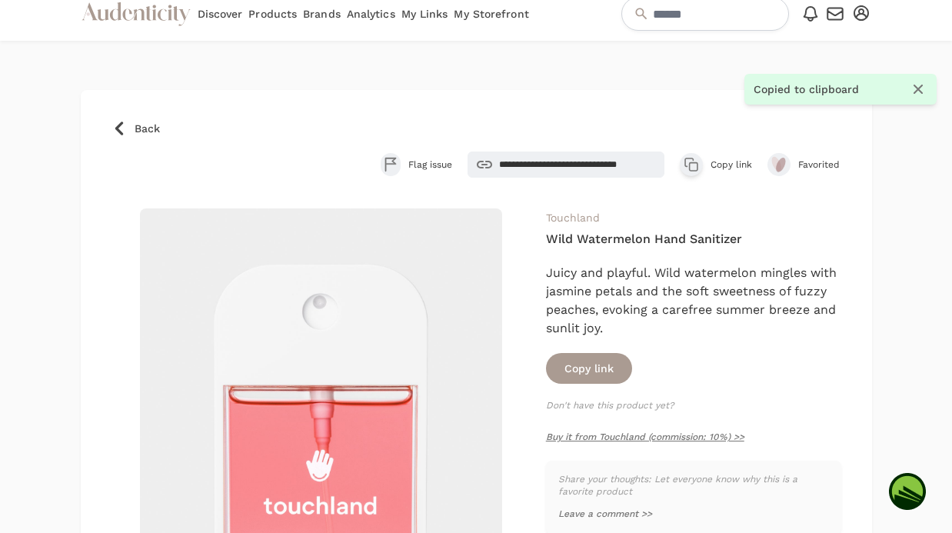
click at [122, 123] on icon at bounding box center [119, 128] width 8 height 14
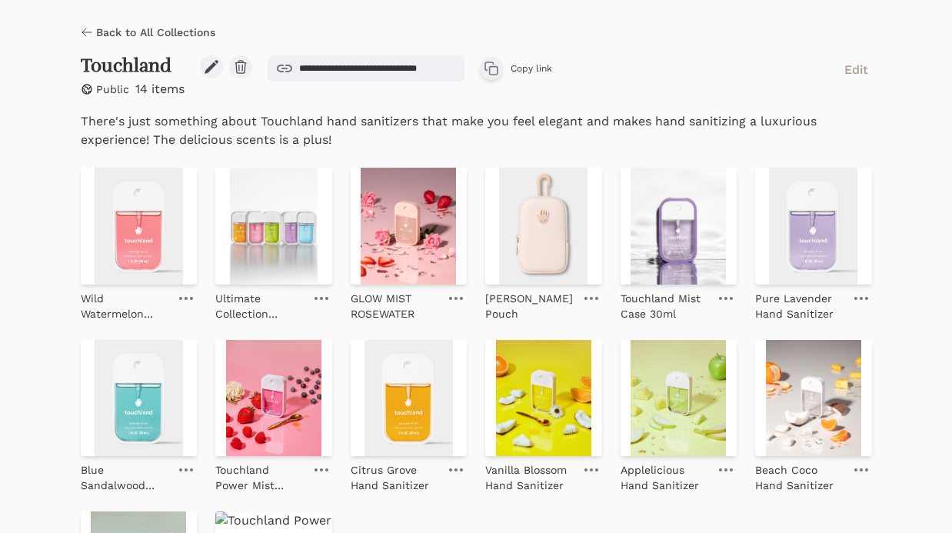
scroll to position [286, 0]
click at [189, 298] on icon at bounding box center [186, 298] width 14 height 3
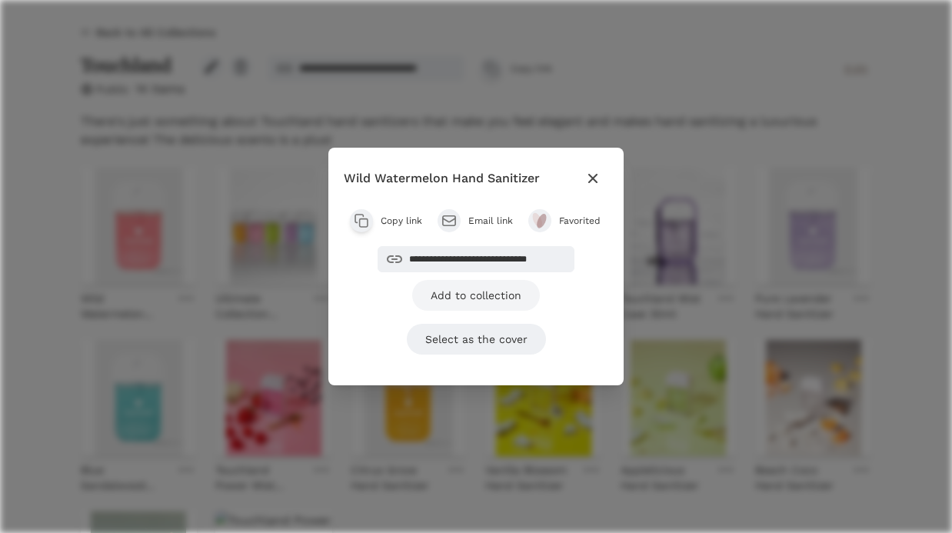
click at [471, 297] on link "Add to collection" at bounding box center [476, 295] width 128 height 31
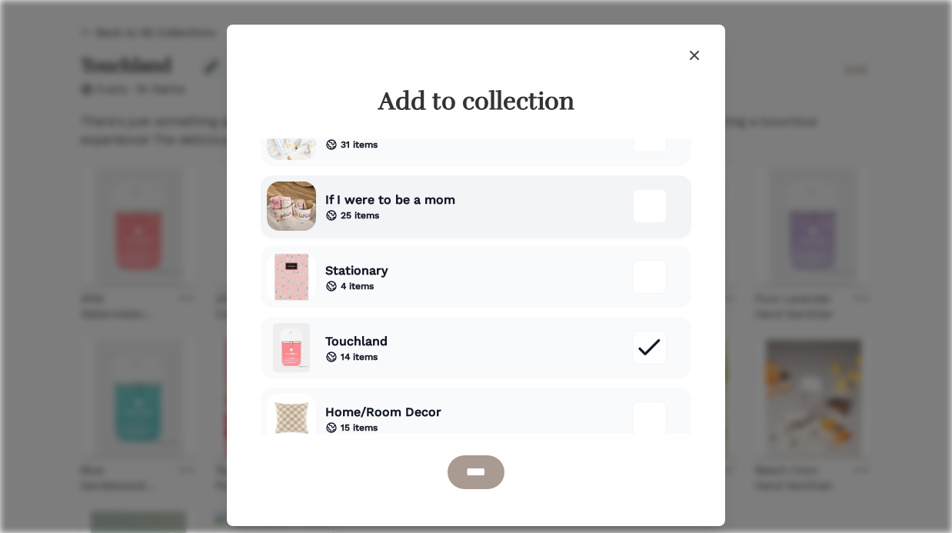
scroll to position [406, 0]
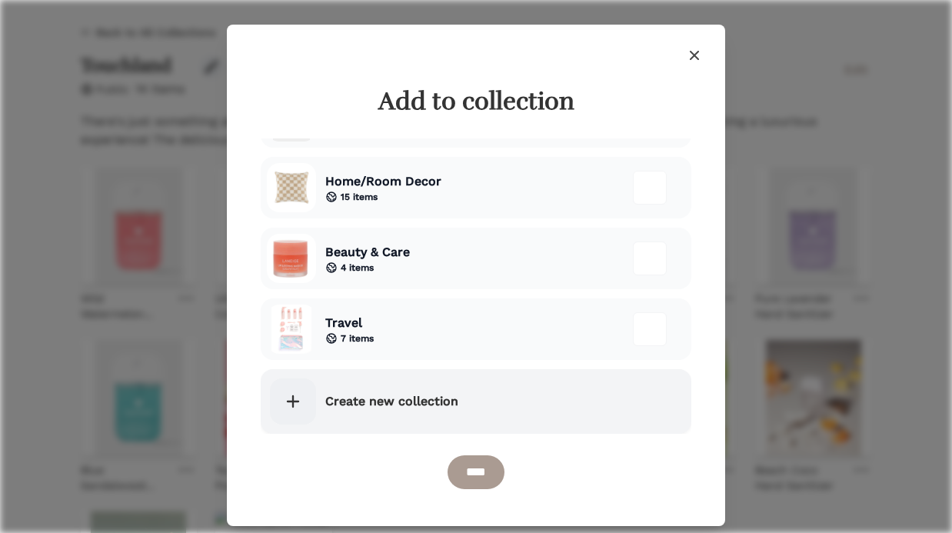
click at [390, 408] on span "Create new collection" at bounding box center [391, 401] width 133 height 18
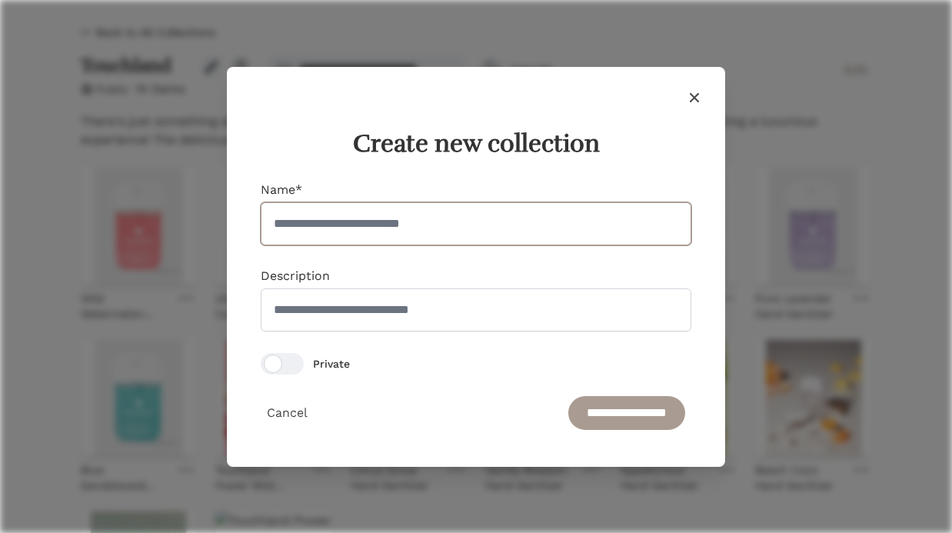
click at [421, 237] on input "Name*" at bounding box center [476, 223] width 431 height 43
type input "*"
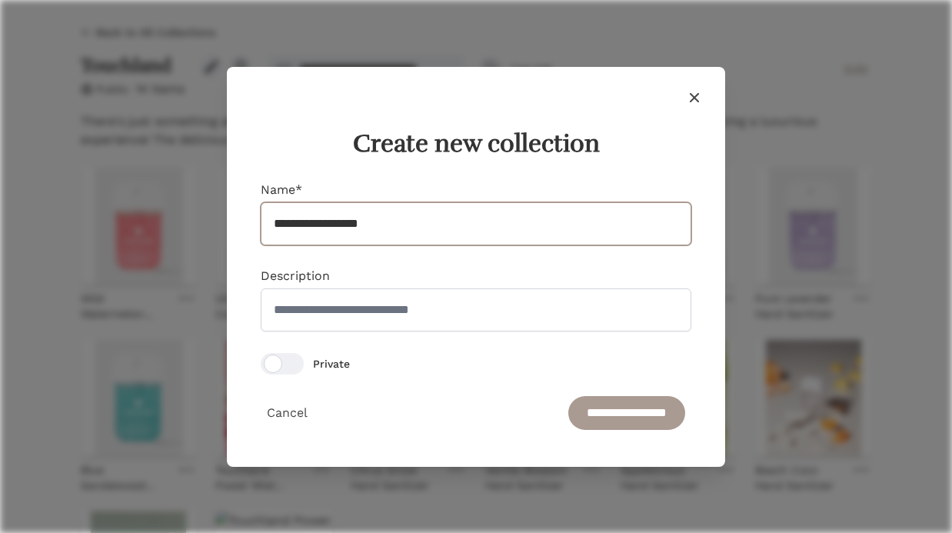
type input "**********"
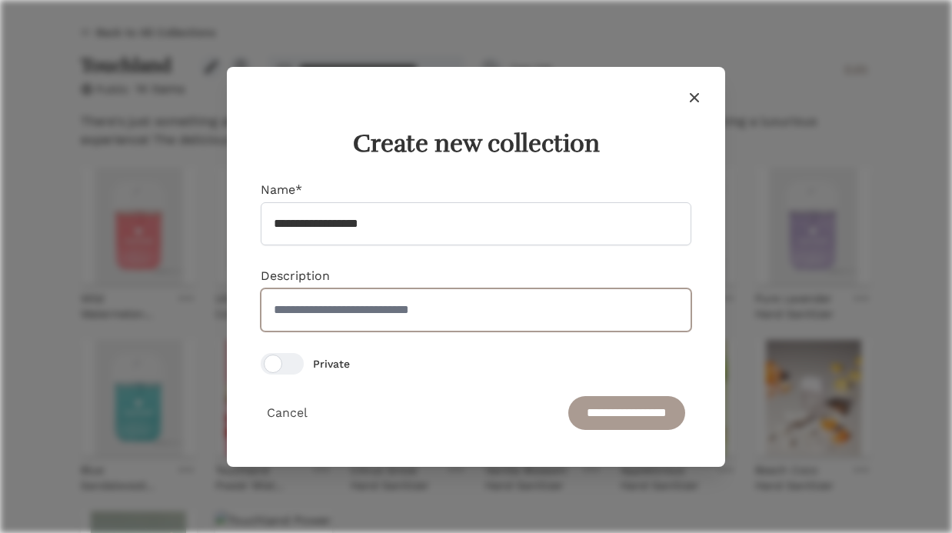
click at [440, 313] on input "Description" at bounding box center [476, 309] width 431 height 43
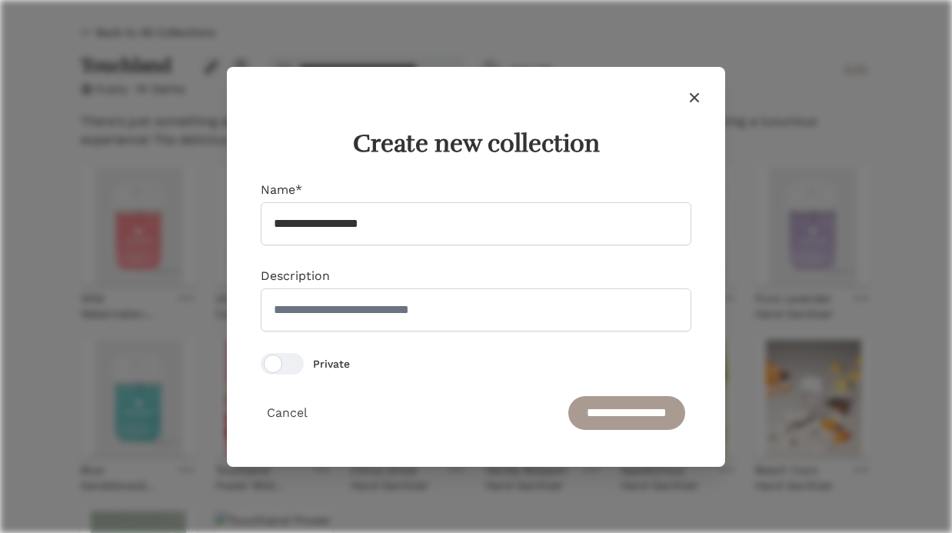
click at [531, 268] on div "Description" at bounding box center [476, 299] width 431 height 65
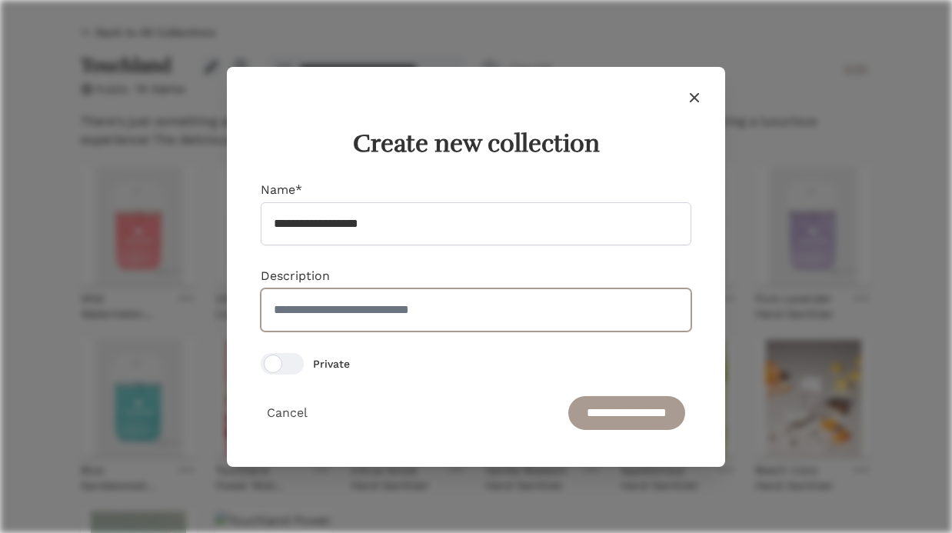
click at [495, 301] on input "Description" at bounding box center [476, 309] width 431 height 43
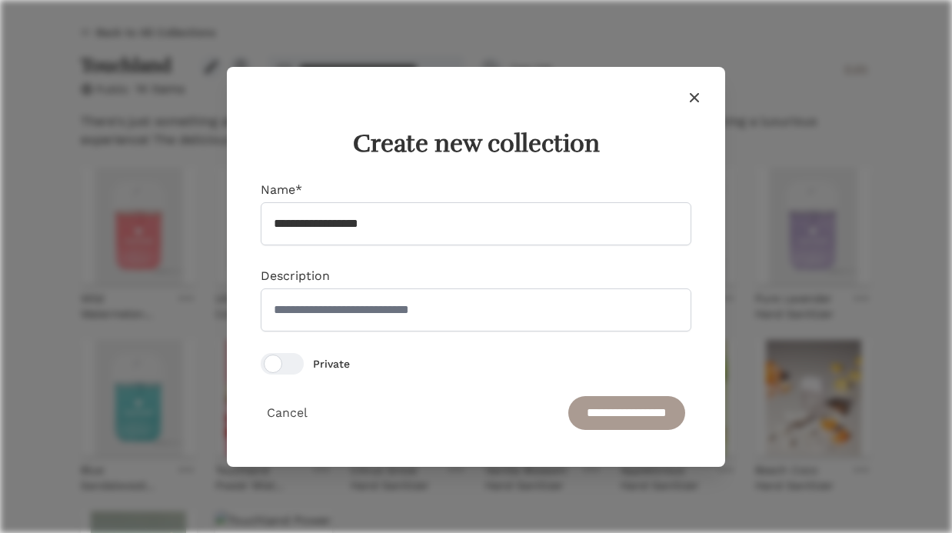
click at [504, 267] on div "Description" at bounding box center [476, 299] width 431 height 65
click at [568, 412] on input "**********" at bounding box center [626, 413] width 117 height 34
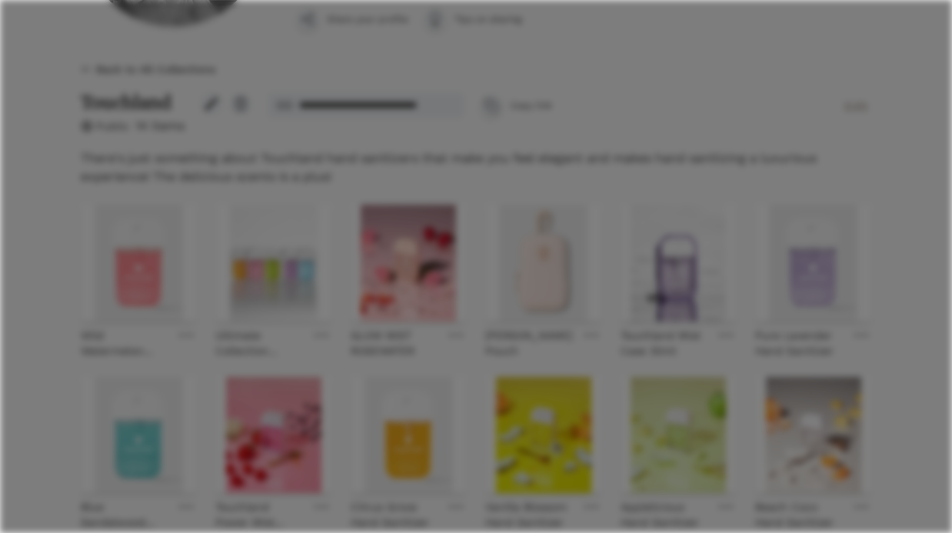
scroll to position [323, 0]
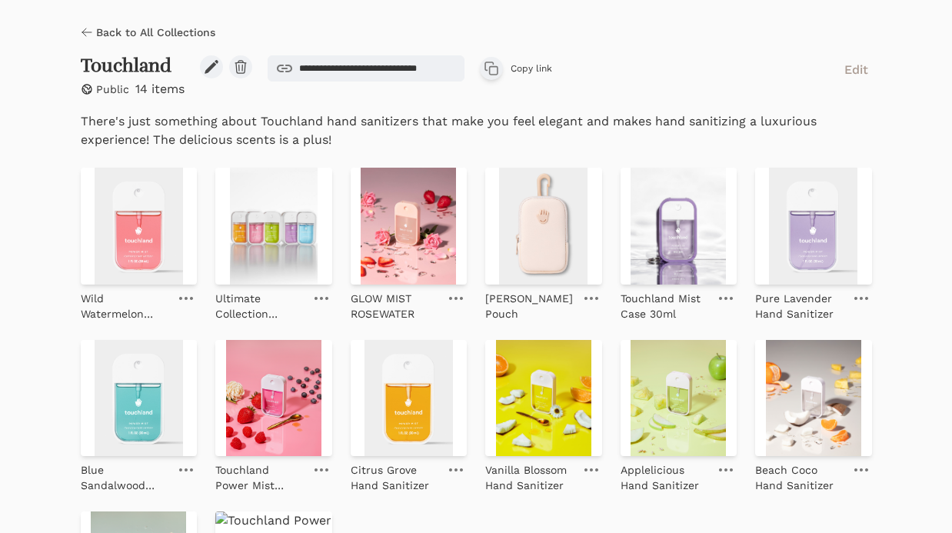
scroll to position [13, 0]
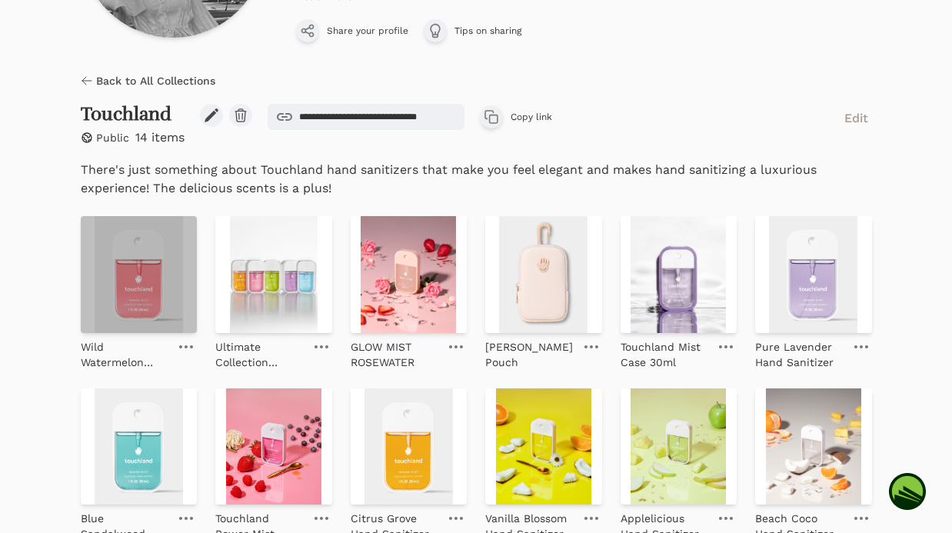
scroll to position [239, 0]
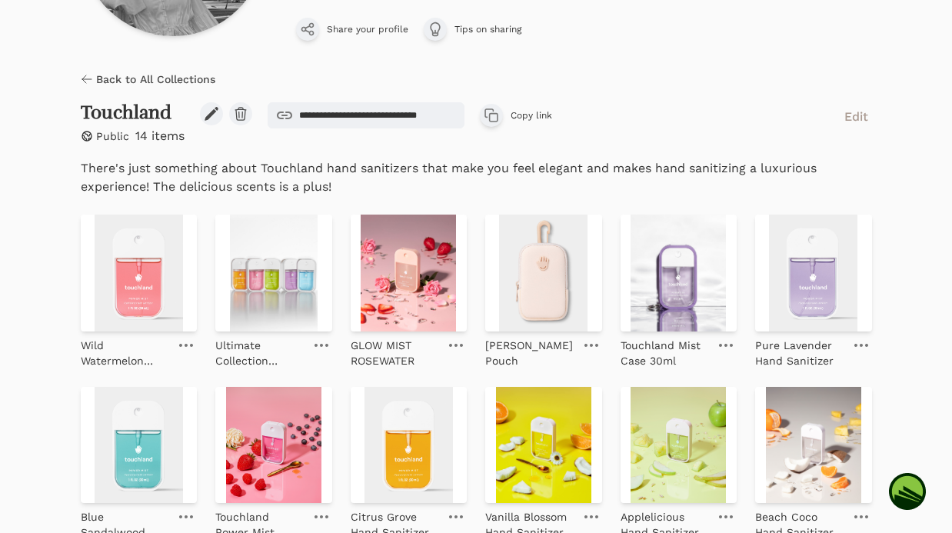
click at [126, 82] on span "Back to All Collections" at bounding box center [155, 79] width 119 height 15
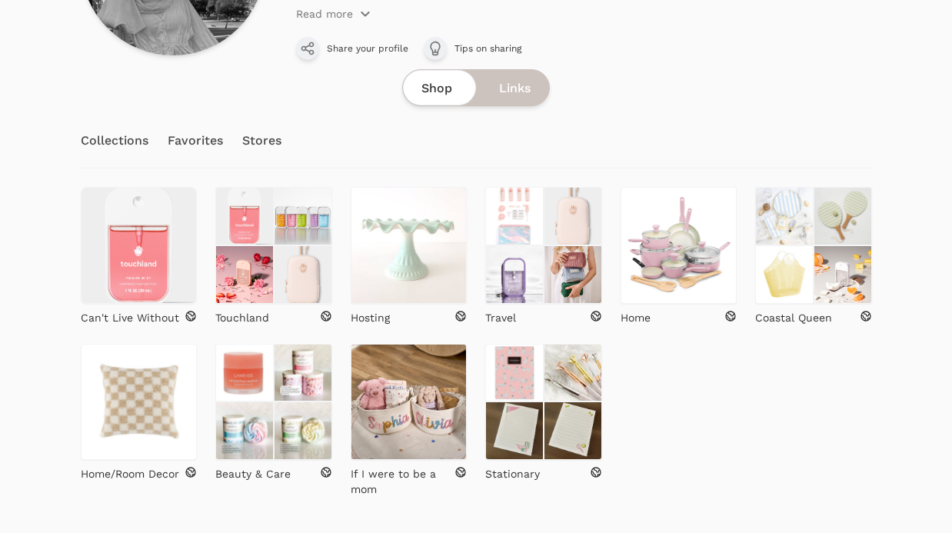
scroll to position [261, 0]
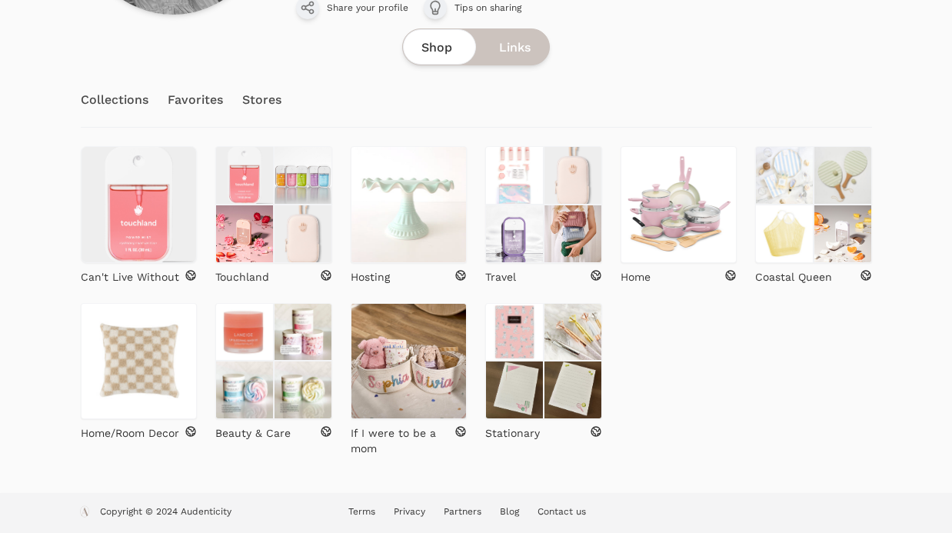
click at [897, 139] on div at bounding box center [918, 143] width 68 height 700
click at [687, 274] on div "Home" at bounding box center [679, 276] width 117 height 15
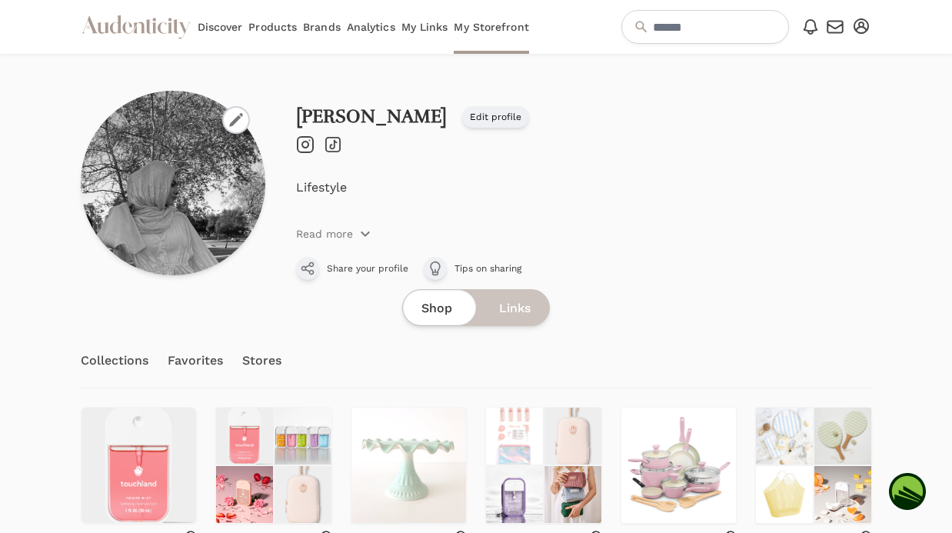
click at [726, 118] on div "Sarah Edit profile" at bounding box center [584, 117] width 576 height 22
click at [370, 28] on link "Analytics" at bounding box center [371, 27] width 48 height 54
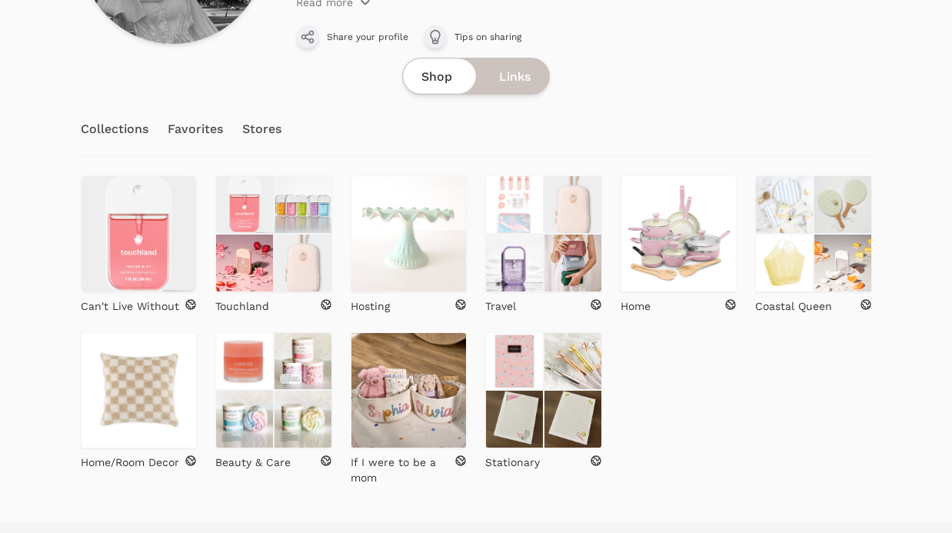
scroll to position [233, 0]
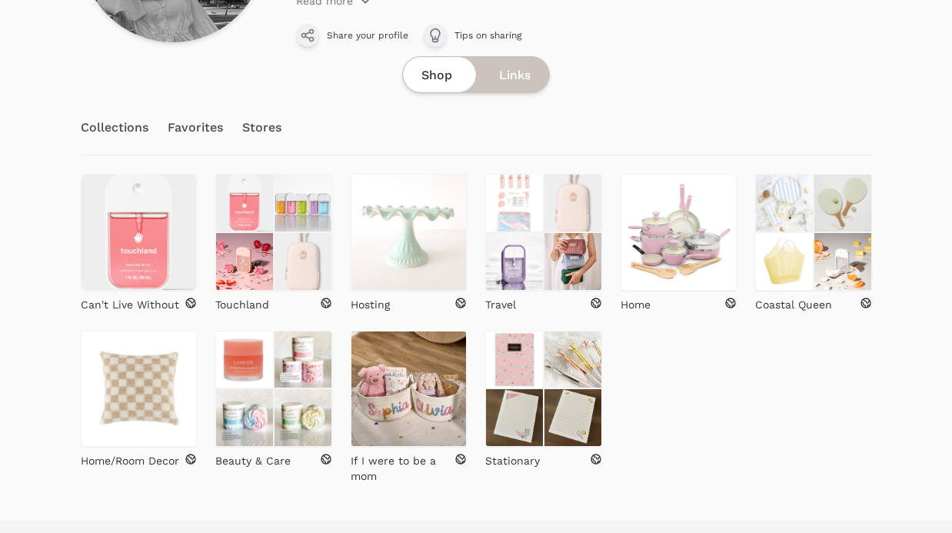
click at [206, 126] on link "Favorites" at bounding box center [196, 128] width 56 height 54
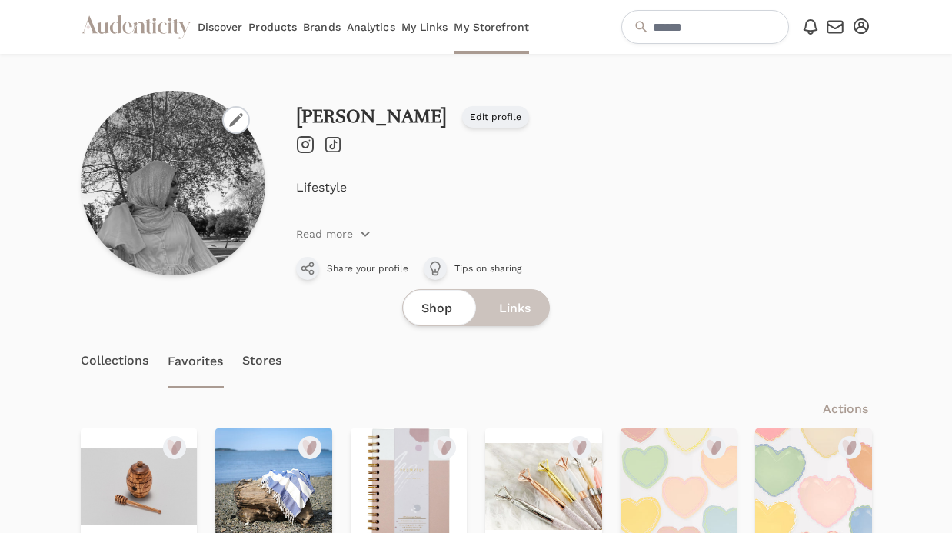
click at [115, 359] on link "Collections" at bounding box center [115, 361] width 68 height 54
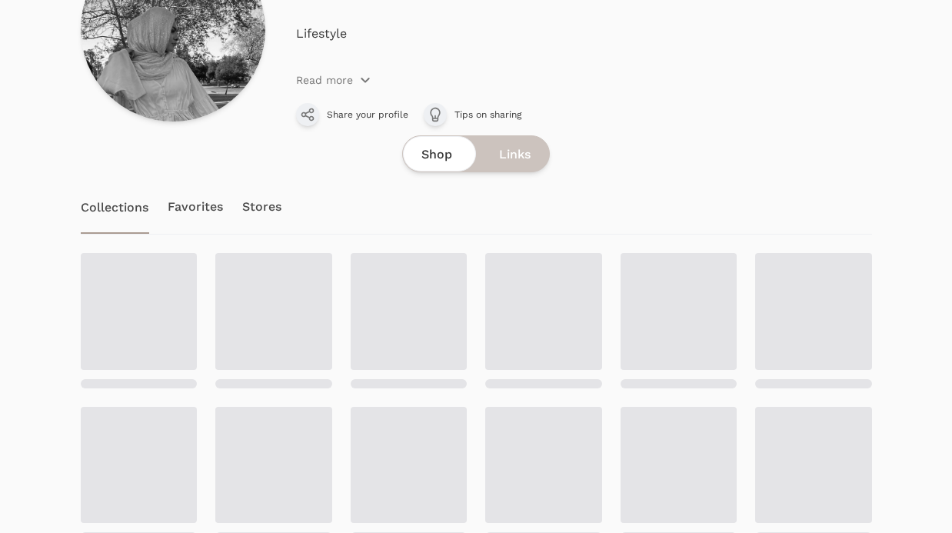
scroll to position [234, 0]
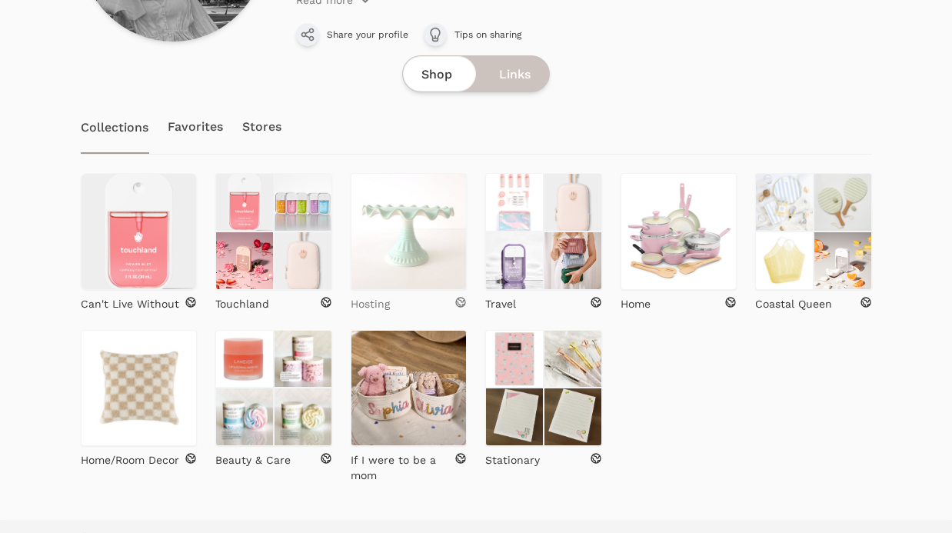
click at [391, 307] on div "Hosting" at bounding box center [409, 303] width 117 height 15
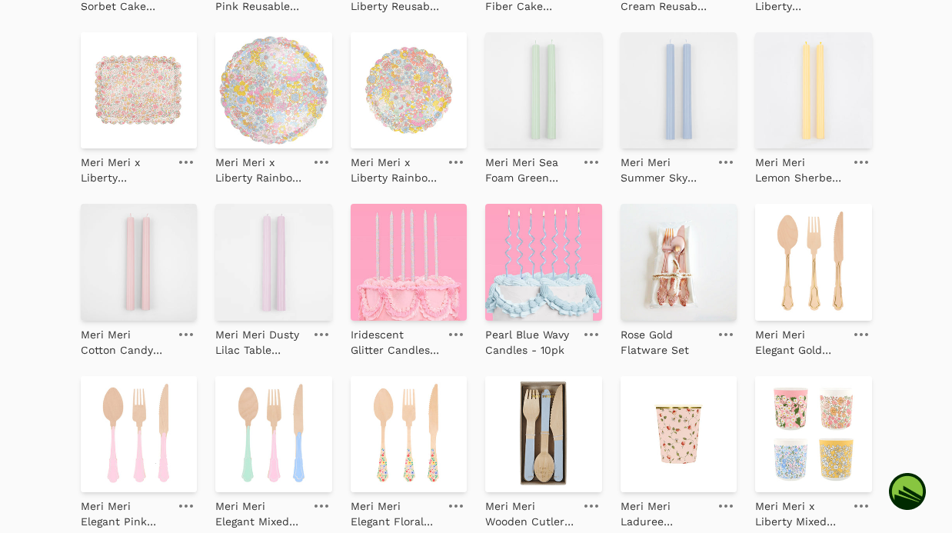
scroll to position [302, 0]
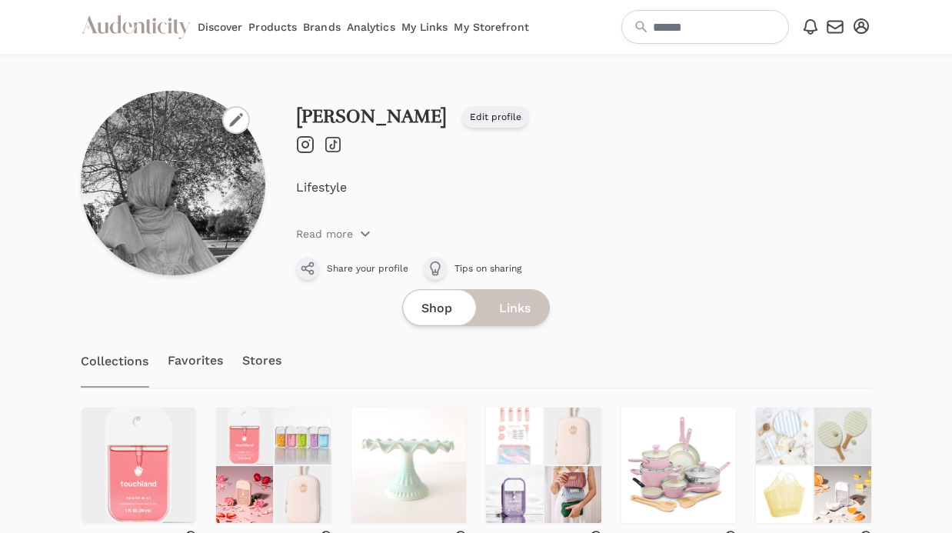
scroll to position [234, 0]
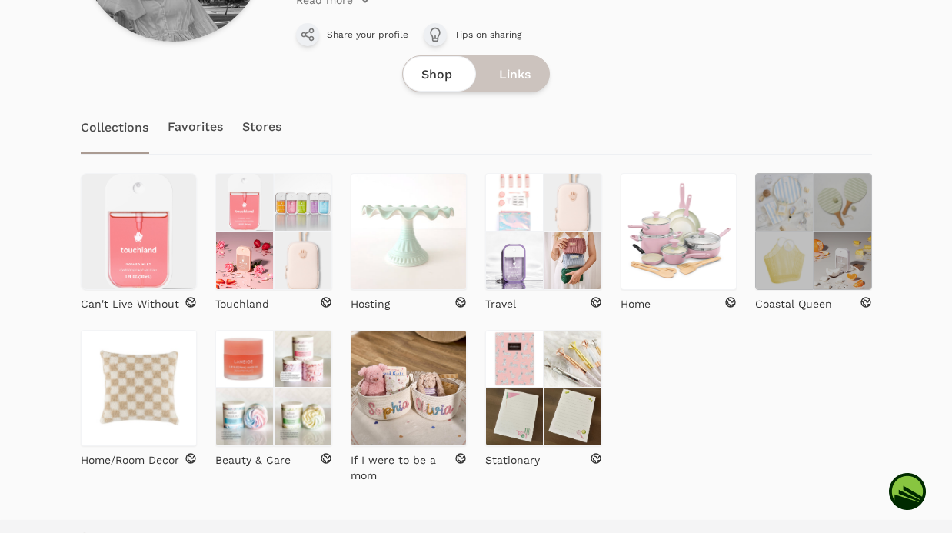
click at [796, 285] on img at bounding box center [784, 260] width 58 height 58
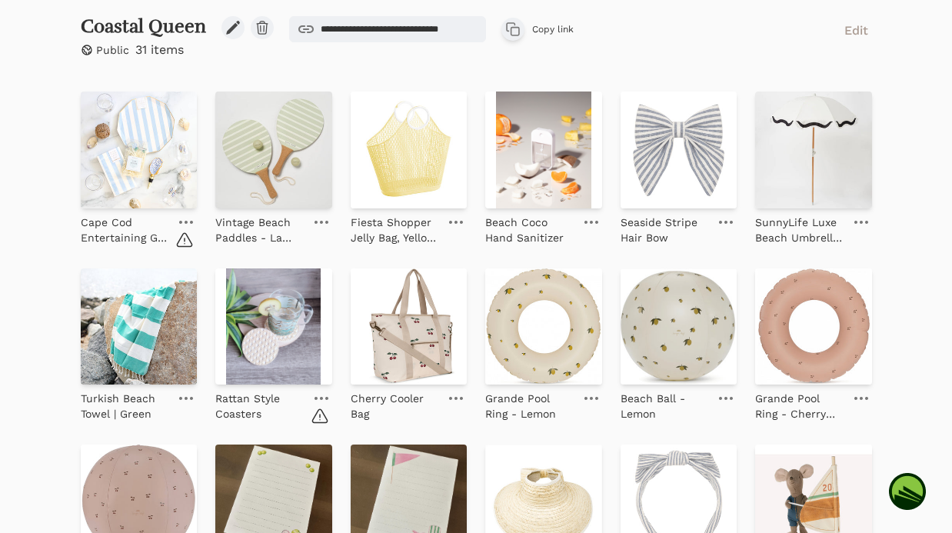
scroll to position [289, 0]
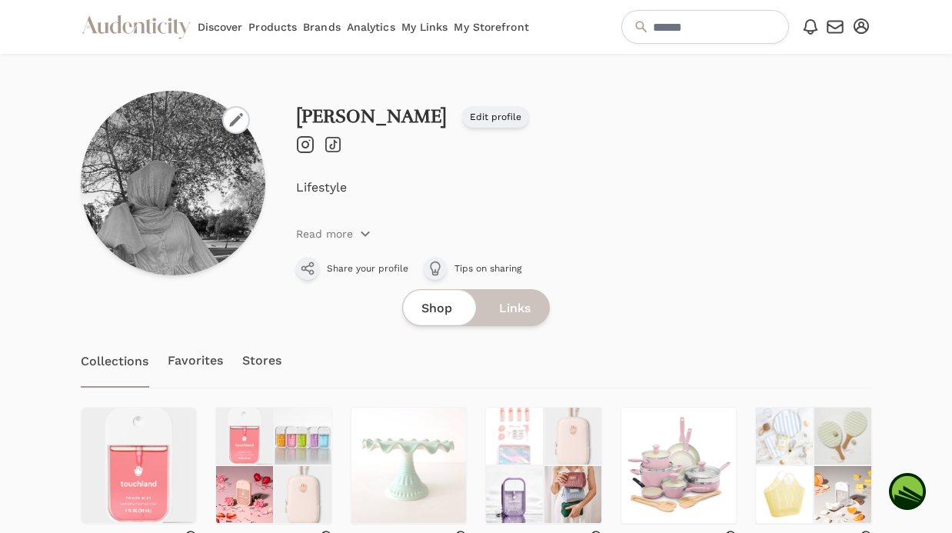
click at [368, 24] on link "Analytics" at bounding box center [371, 27] width 48 height 54
